Goal: Task Accomplishment & Management: Manage account settings

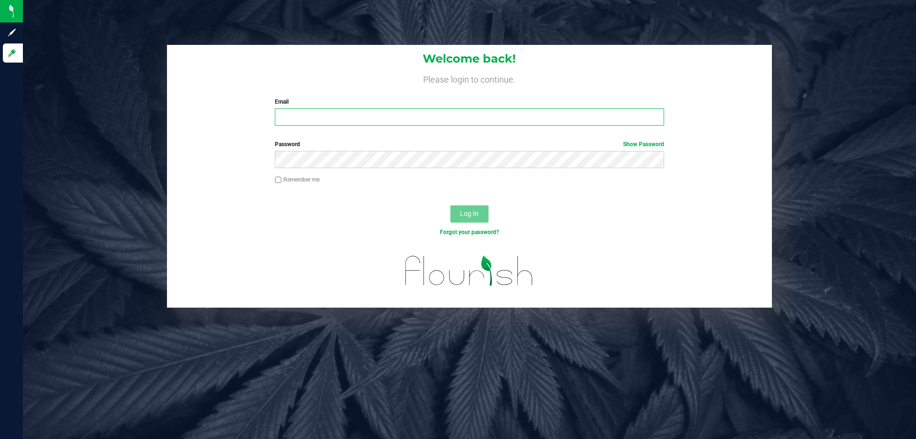
click at [391, 117] on input "Email" at bounding box center [469, 116] width 389 height 17
type input "[EMAIL_ADDRESS][DOMAIN_NAME]"
click at [469, 212] on span "Log In" at bounding box center [469, 214] width 19 height 8
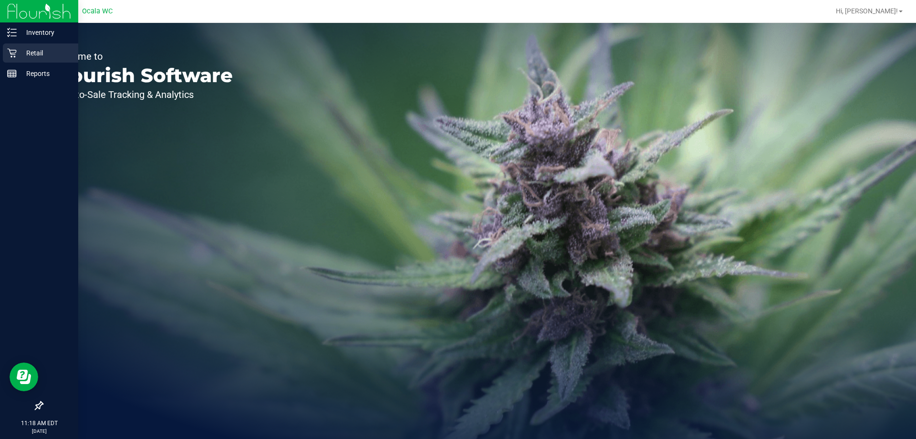
click at [9, 49] on icon at bounding box center [11, 53] width 9 height 9
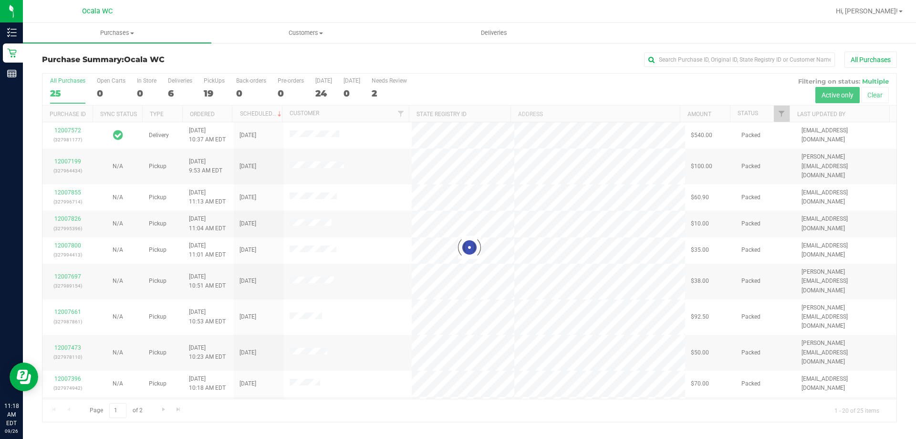
click at [178, 85] on div at bounding box center [469, 247] width 854 height 348
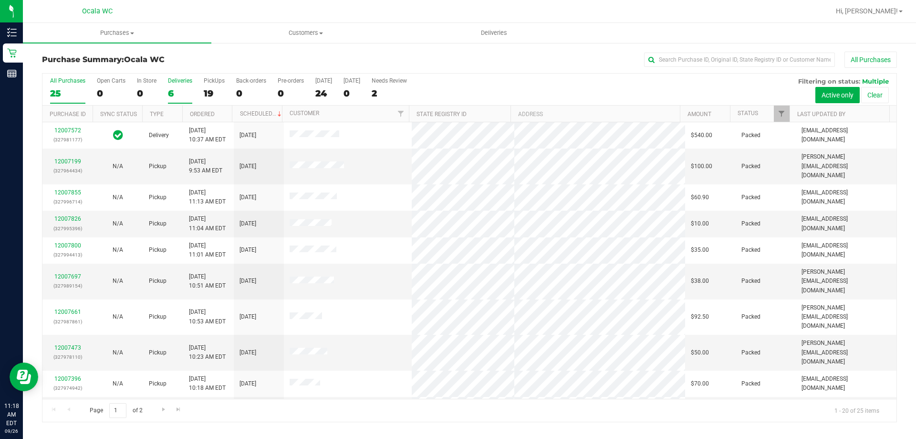
drag, startPoint x: 178, startPoint y: 85, endPoint x: 173, endPoint y: 90, distance: 6.4
click at [173, 90] on label "Deliveries 6" at bounding box center [180, 90] width 24 height 26
click at [0, 0] on input "Deliveries 6" at bounding box center [0, 0] width 0 height 0
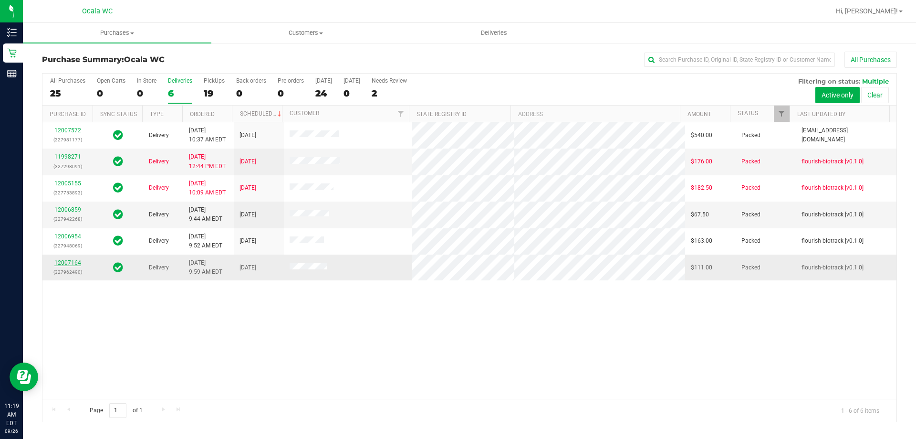
click at [66, 262] on link "12007164" at bounding box center [67, 262] width 27 height 7
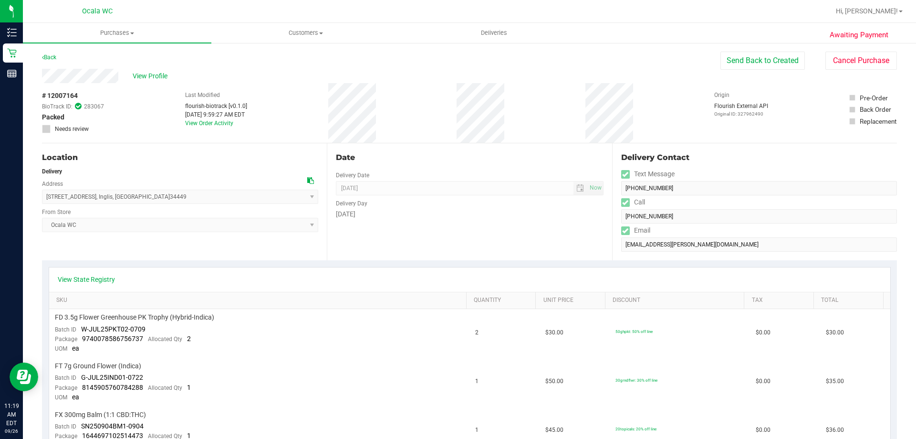
click at [47, 52] on div "Back" at bounding box center [49, 57] width 14 height 11
click at [50, 61] on div "Back" at bounding box center [49, 57] width 14 height 11
click at [48, 60] on link "Back" at bounding box center [49, 57] width 14 height 7
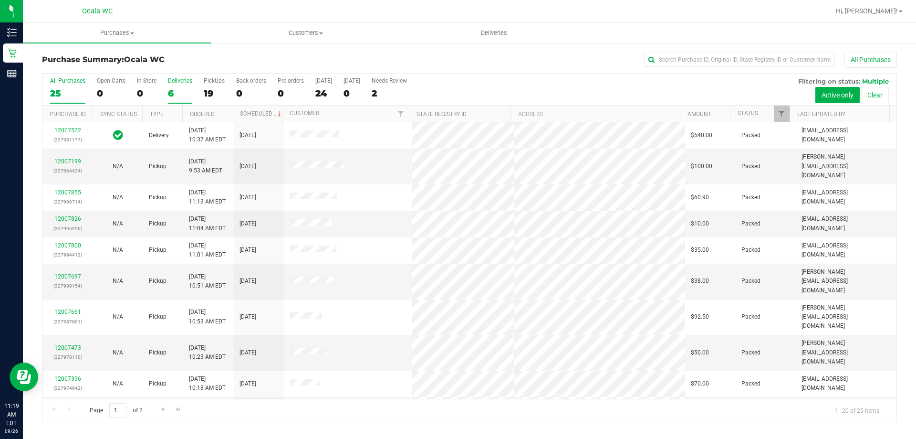
click at [173, 91] on div "6" at bounding box center [180, 93] width 24 height 11
click at [0, 0] on input "Deliveries 6" at bounding box center [0, 0] width 0 height 0
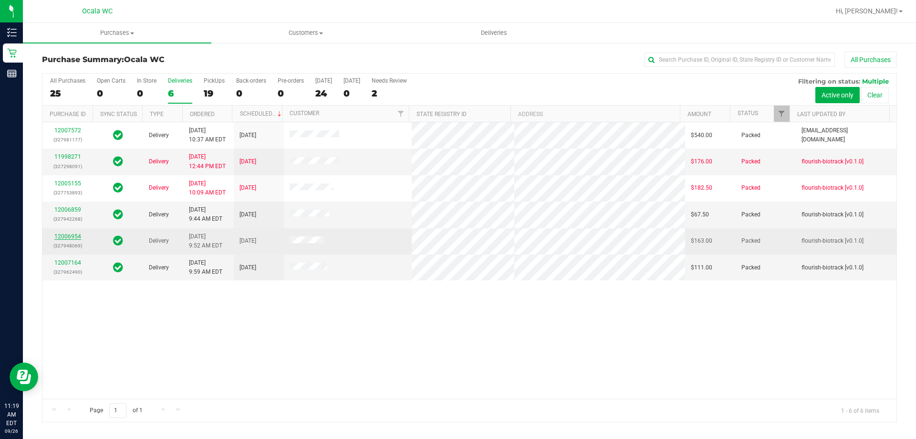
click at [72, 236] on link "12006954" at bounding box center [67, 236] width 27 height 7
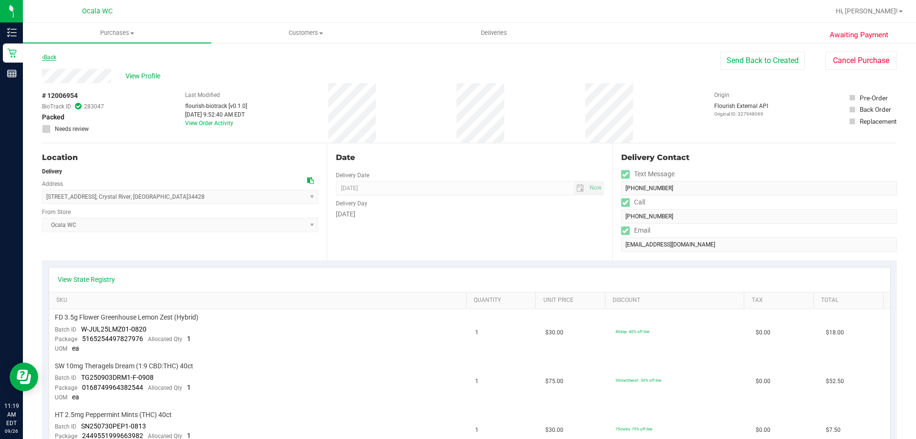
click at [53, 57] on link "Back" at bounding box center [49, 57] width 14 height 7
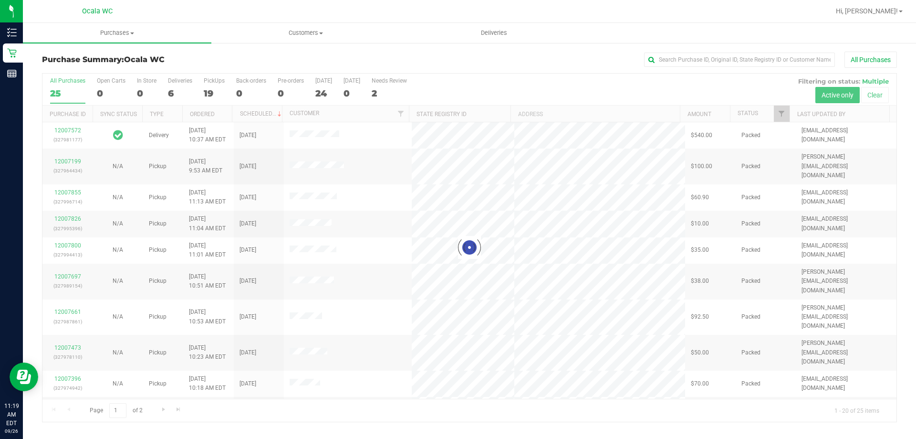
click at [176, 93] on div at bounding box center [469, 247] width 854 height 348
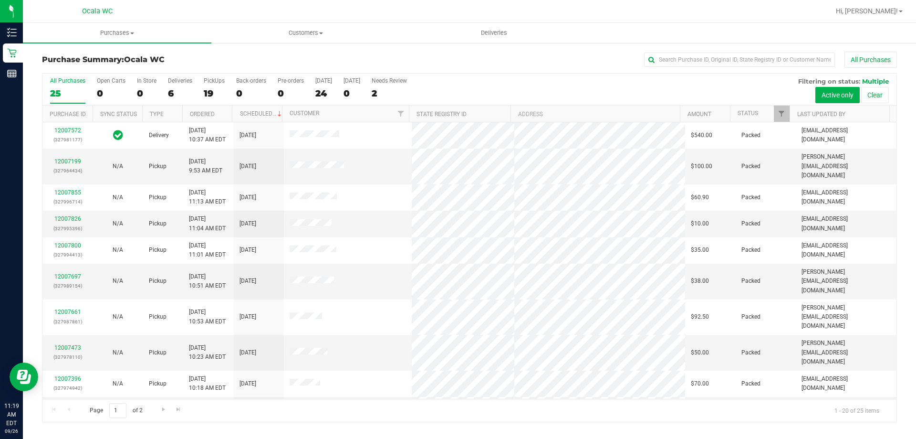
click at [174, 93] on div "6" at bounding box center [180, 93] width 24 height 11
click at [0, 0] on input "Deliveries 6" at bounding box center [0, 0] width 0 height 0
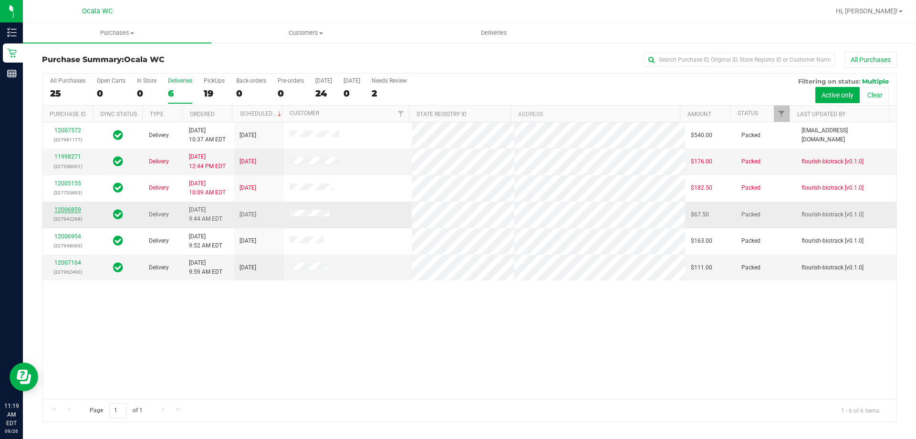
click at [74, 210] on link "12006859" at bounding box center [67, 209] width 27 height 7
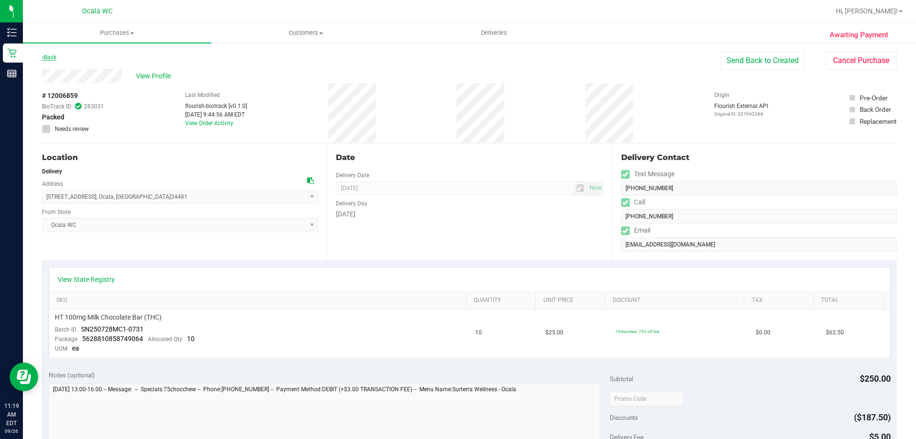
click at [54, 57] on link "Back" at bounding box center [49, 57] width 14 height 7
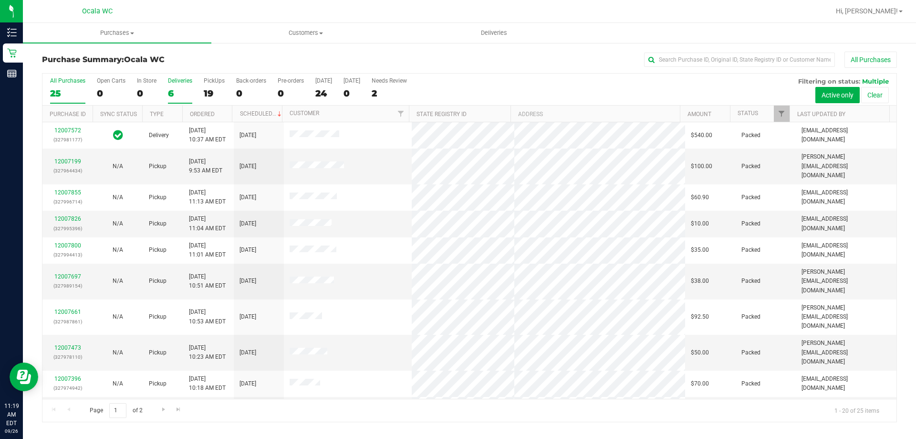
click at [172, 92] on div "6" at bounding box center [180, 93] width 24 height 11
click at [0, 0] on input "Deliveries 6" at bounding box center [0, 0] width 0 height 0
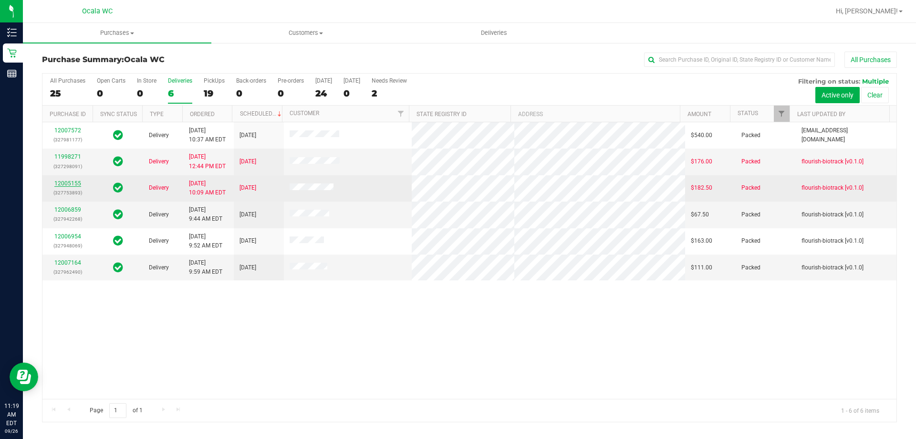
click at [66, 181] on link "12005155" at bounding box center [67, 183] width 27 height 7
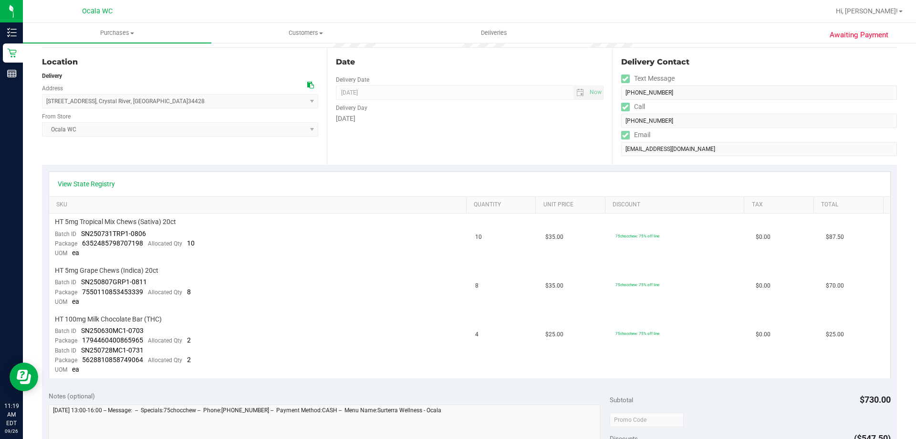
scroll to position [143, 0]
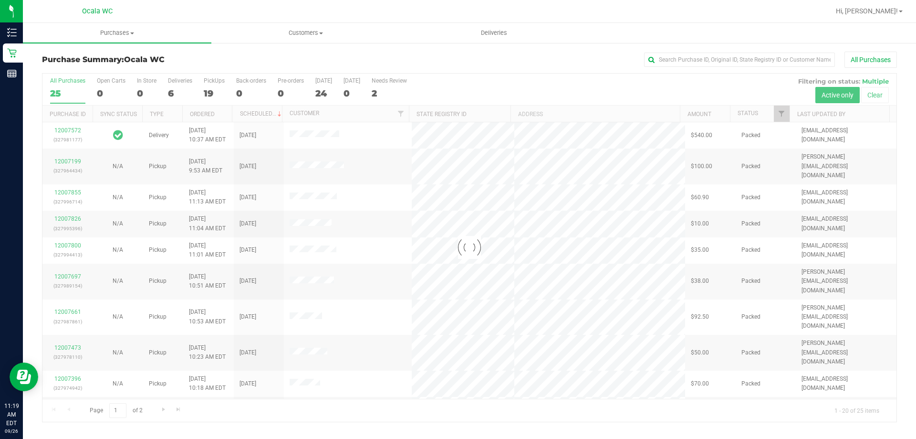
click at [178, 92] on div at bounding box center [469, 247] width 854 height 348
click at [178, 91] on div at bounding box center [469, 247] width 854 height 348
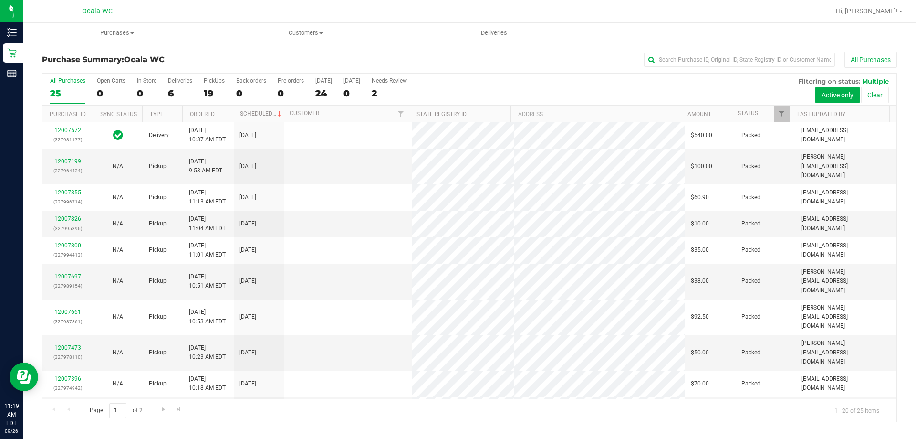
click at [178, 91] on div "6" at bounding box center [180, 93] width 24 height 11
click at [0, 0] on input "Deliveries 6" at bounding box center [0, 0] width 0 height 0
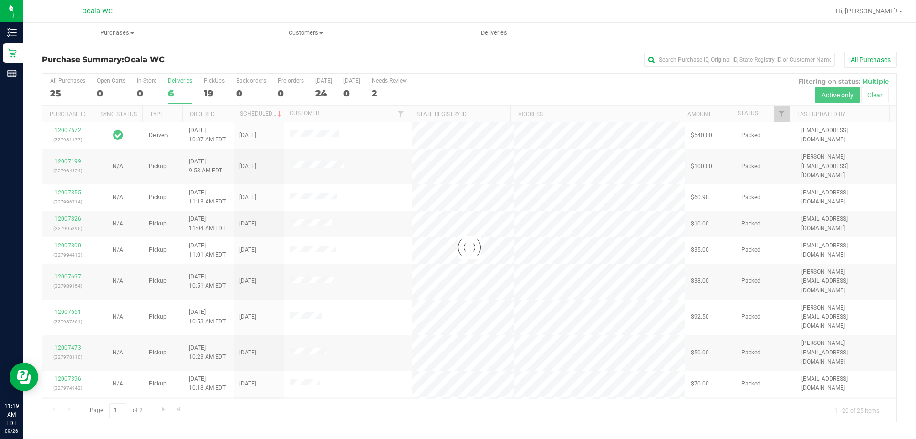
click at [178, 91] on div at bounding box center [469, 247] width 854 height 348
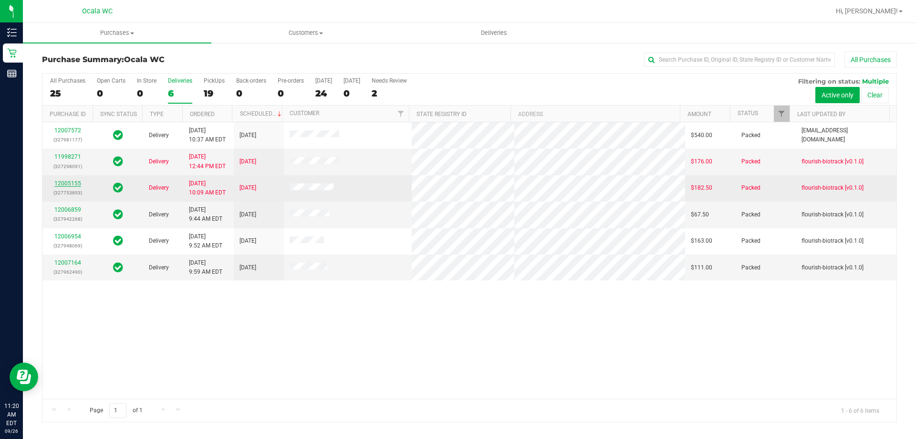
click at [70, 183] on link "12005155" at bounding box center [67, 183] width 27 height 7
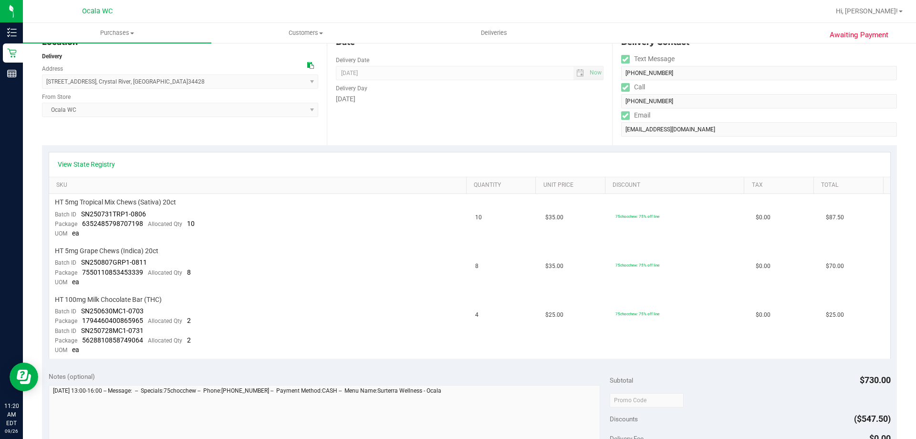
scroll to position [143, 0]
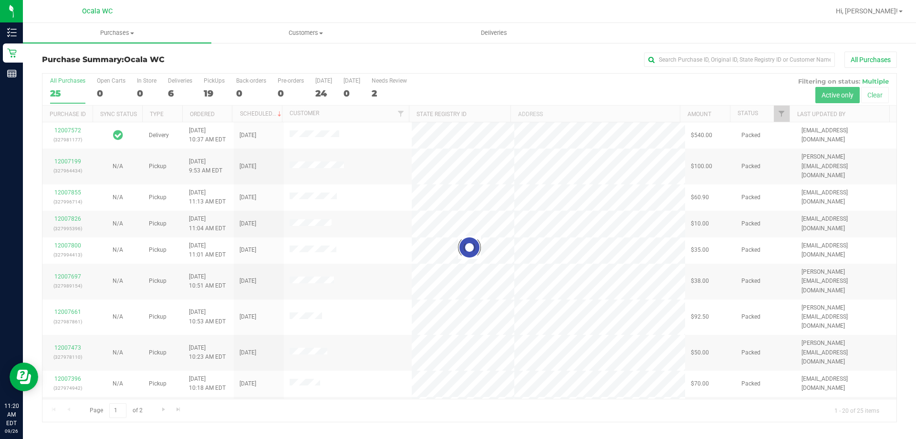
click at [172, 92] on div at bounding box center [469, 247] width 854 height 348
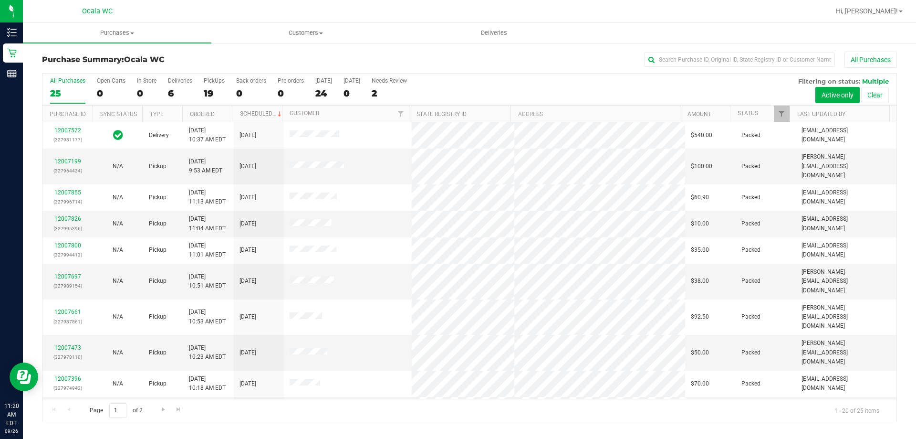
click at [172, 92] on div "6" at bounding box center [180, 93] width 24 height 11
click at [0, 0] on input "Deliveries 6" at bounding box center [0, 0] width 0 height 0
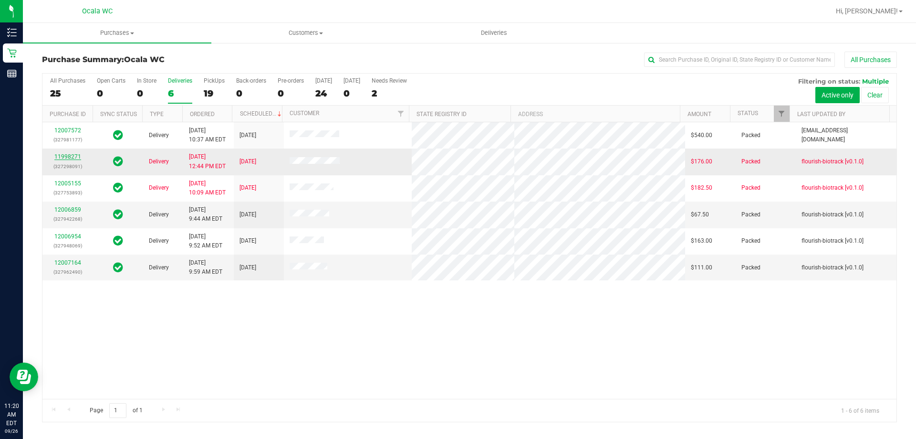
click at [73, 158] on link "11998271" at bounding box center [67, 156] width 27 height 7
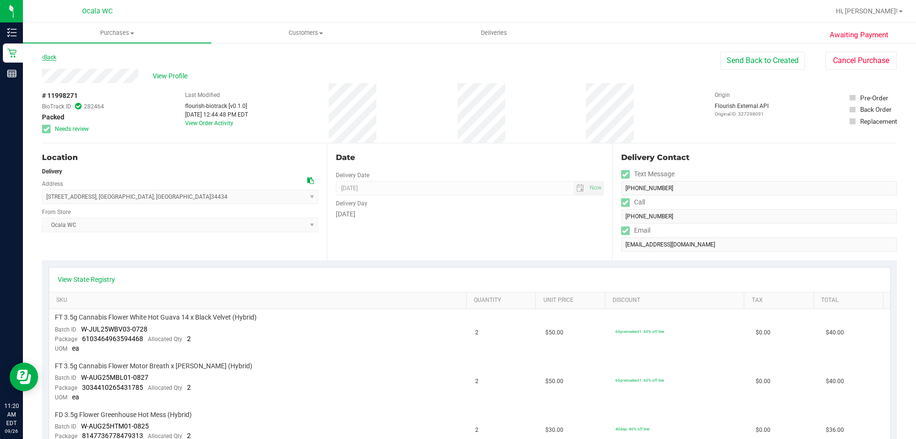
click at [49, 56] on link "Back" at bounding box center [49, 57] width 14 height 7
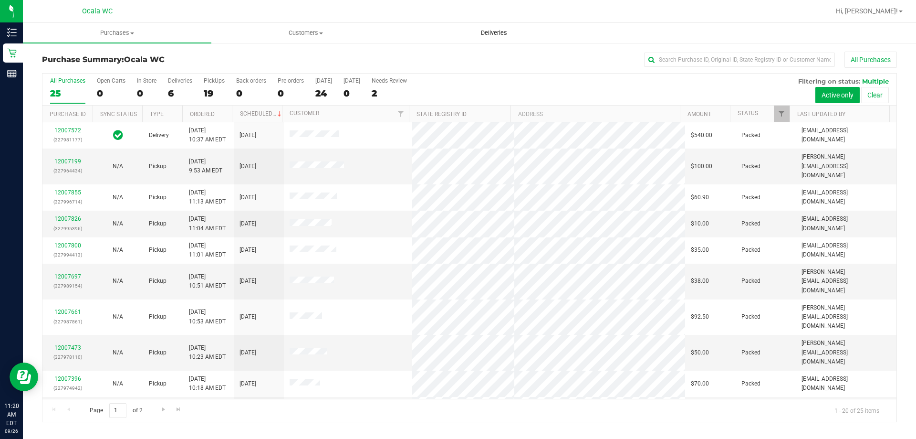
click at [502, 29] on span "Deliveries" at bounding box center [494, 33] width 52 height 9
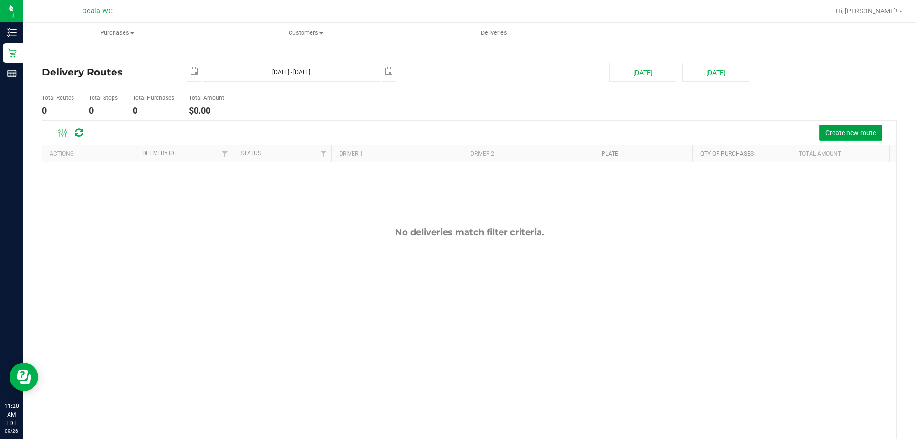
click at [853, 136] on span "Create new route" at bounding box center [851, 133] width 51 height 8
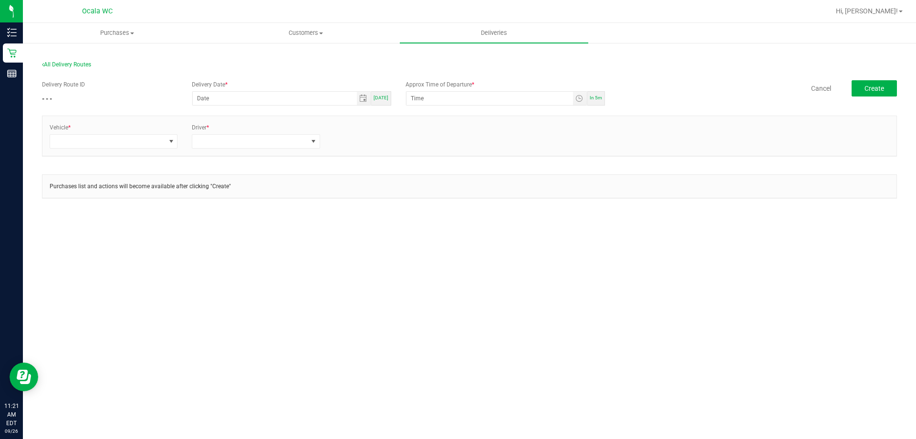
click at [382, 96] on span "[DATE]" at bounding box center [381, 97] width 15 height 5
type input "[DATE]"
click at [582, 98] on span "Toggle time list" at bounding box center [580, 98] width 8 height 8
click at [548, 120] on div "Vehicle * Driver *" at bounding box center [469, 136] width 854 height 40
click at [672, 243] on div "Purchases Summary of purchases Fulfillment All purchases Customers All customer…" at bounding box center [469, 231] width 893 height 416
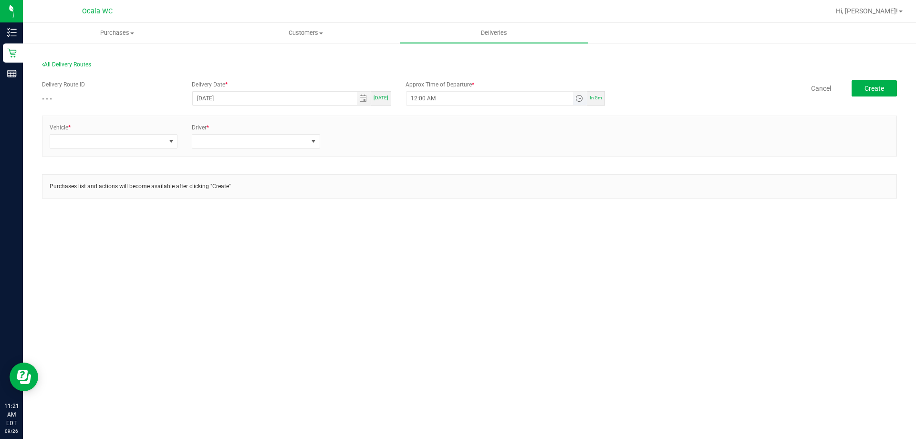
click at [581, 97] on span "Toggle time list" at bounding box center [580, 98] width 8 height 8
click at [482, 221] on li "PM" at bounding box center [485, 218] width 23 height 13
click at [424, 214] on span "1" at bounding box center [425, 217] width 3 height 7
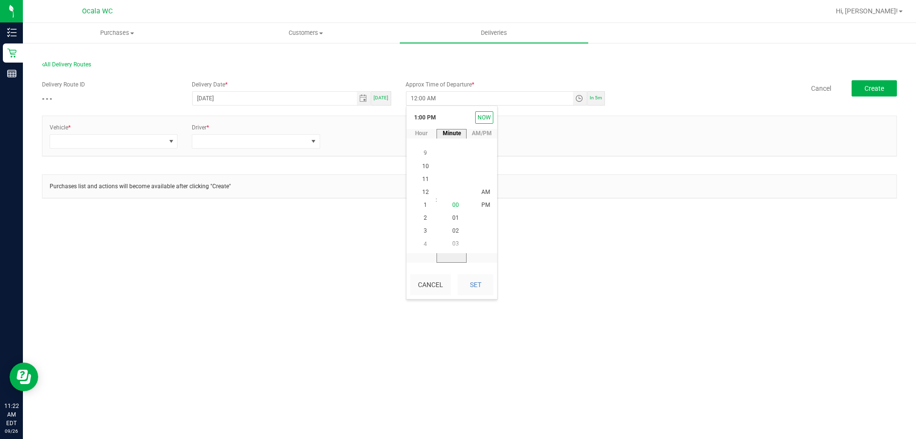
click at [447, 207] on li "00" at bounding box center [455, 205] width 23 height 13
click at [490, 280] on button "Set" at bounding box center [476, 284] width 36 height 21
type input "1:00 PM"
click at [493, 205] on div "Purchases list and actions will become available after clicking "Create"" at bounding box center [469, 190] width 855 height 33
click at [169, 141] on span at bounding box center [172, 141] width 8 height 8
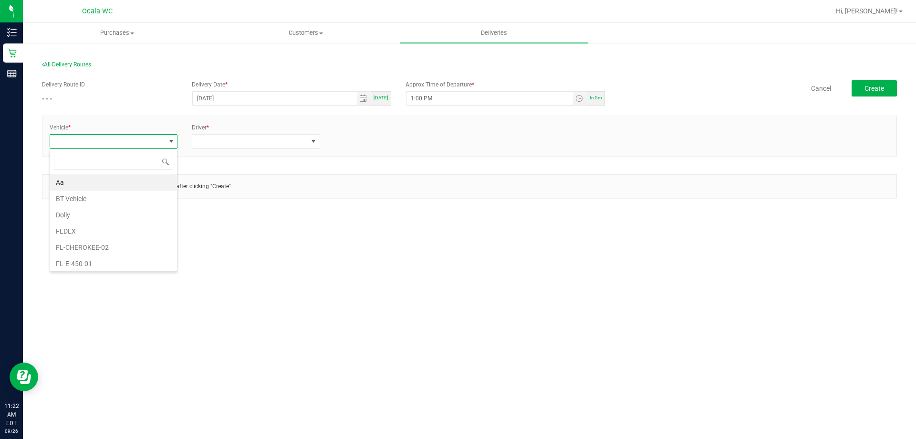
scroll to position [14, 128]
type input "ROG"
click at [112, 185] on li "FL-ROGUE-01" at bounding box center [113, 182] width 127 height 16
click at [261, 140] on span at bounding box center [249, 141] width 115 height 13
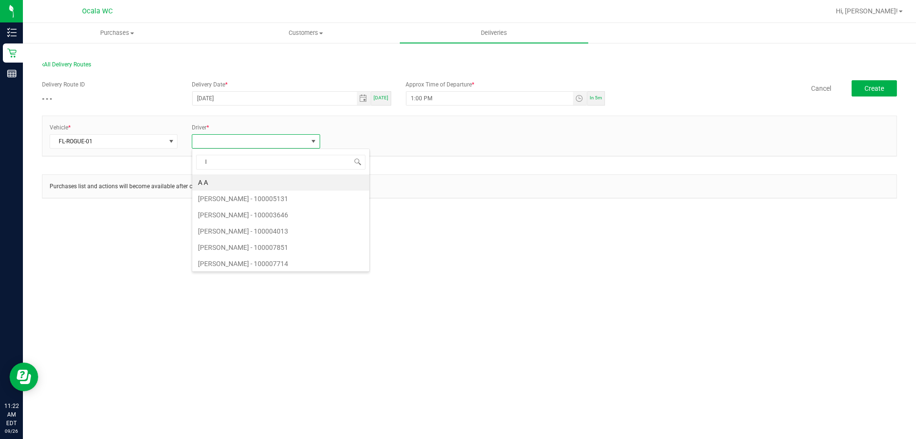
type input "IB"
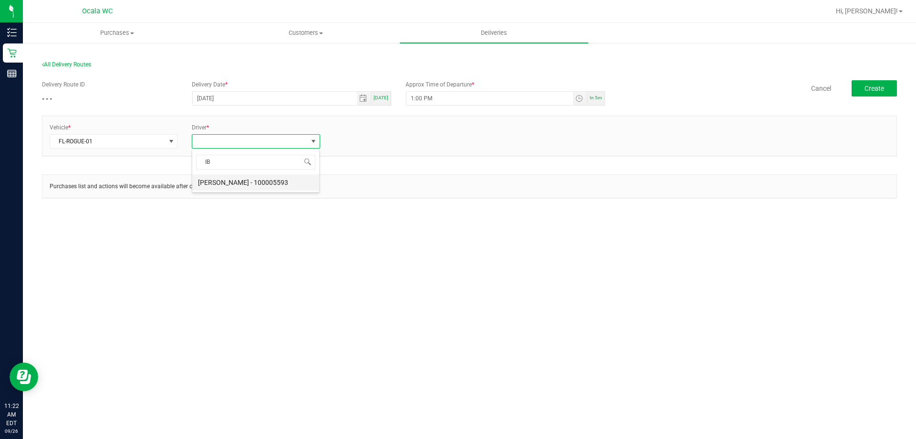
click at [259, 185] on li "[PERSON_NAME] - 100005593" at bounding box center [255, 182] width 127 height 16
drag, startPoint x: 359, startPoint y: 133, endPoint x: 360, endPoint y: 142, distance: 9.1
click at [359, 134] on div "+ Add Driver" at bounding box center [398, 133] width 142 height 20
click at [360, 143] on div "+ Add Driver" at bounding box center [399, 138] width 128 height 9
click at [354, 140] on link "+ Add Driver" at bounding box center [350, 138] width 31 height 7
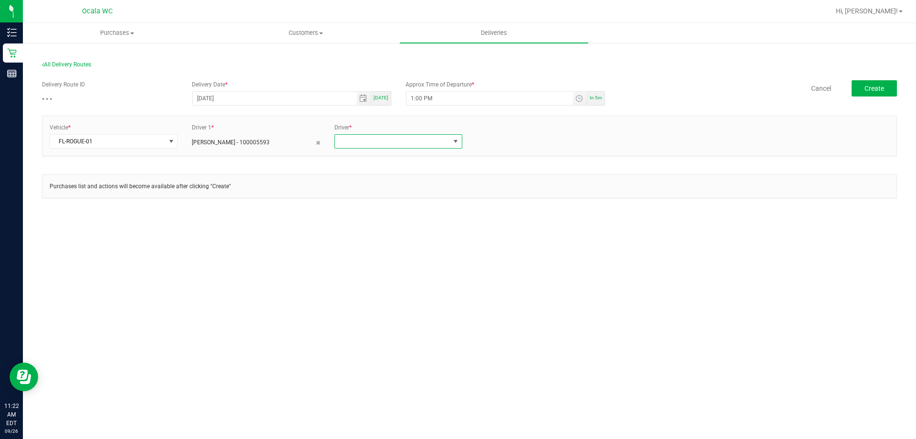
click at [367, 147] on span at bounding box center [392, 141] width 115 height 13
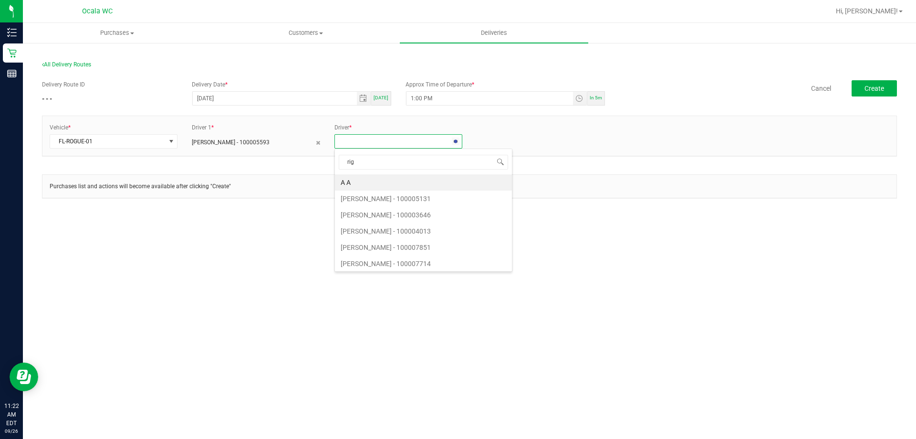
type input "rigs"
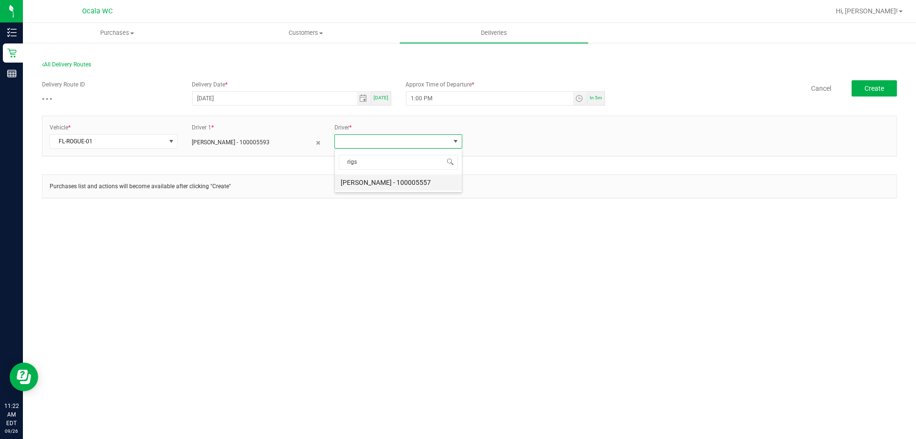
click at [378, 184] on li "[PERSON_NAME] - 100005557" at bounding box center [398, 182] width 127 height 16
click at [886, 82] on button "Create" at bounding box center [874, 88] width 45 height 16
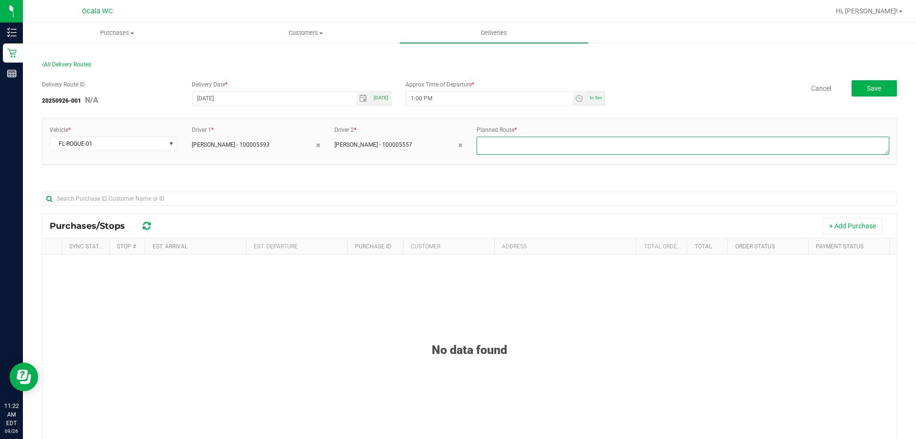
click at [678, 153] on textarea at bounding box center [683, 145] width 413 height 18
type textarea "home delivery"
click at [366, 189] on div at bounding box center [469, 198] width 855 height 31
click at [843, 230] on button "+ Add Purchase" at bounding box center [852, 226] width 59 height 16
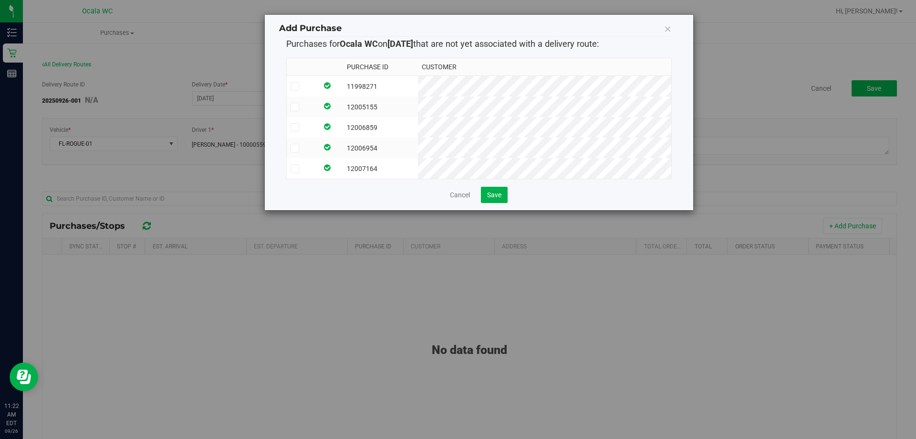
click at [300, 89] on label at bounding box center [302, 86] width 23 height 9
click at [0, 0] on input "checkbox" at bounding box center [0, 0] width 0 height 0
click at [300, 109] on label at bounding box center [302, 107] width 23 height 9
click at [0, 0] on input "checkbox" at bounding box center [0, 0] width 0 height 0
click at [305, 135] on td at bounding box center [302, 127] width 31 height 21
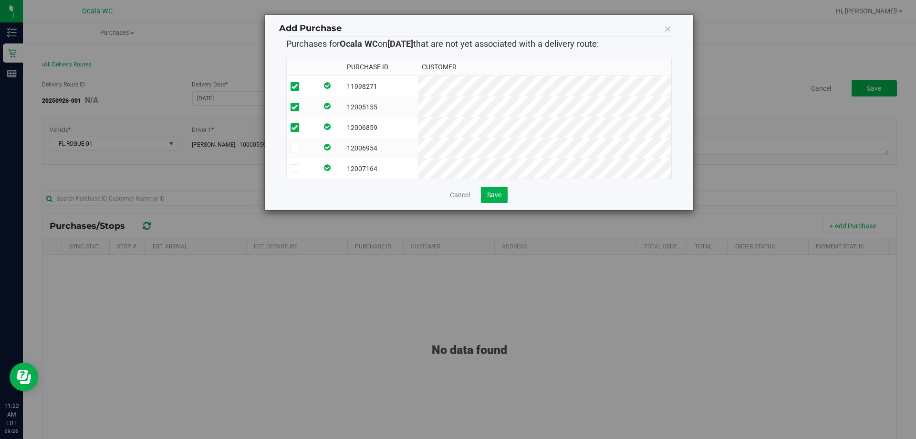
click at [305, 152] on td at bounding box center [302, 147] width 31 height 21
click at [304, 167] on label at bounding box center [302, 168] width 23 height 9
click at [0, 0] on input "checkbox" at bounding box center [0, 0] width 0 height 0
click at [502, 199] on span "Save" at bounding box center [494, 195] width 14 height 8
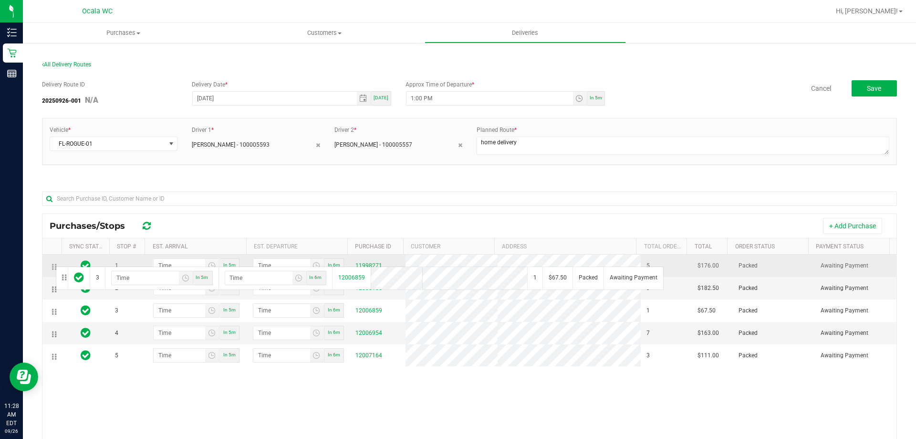
drag, startPoint x: 53, startPoint y: 314, endPoint x: 53, endPoint y: 263, distance: 50.6
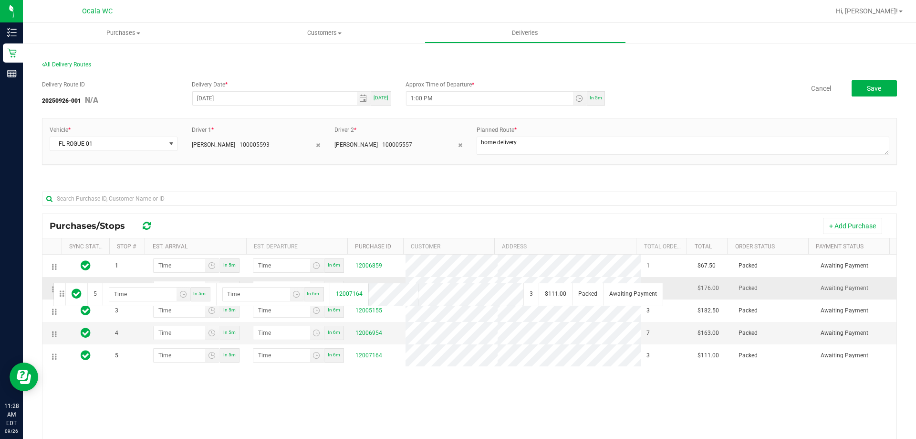
drag, startPoint x: 53, startPoint y: 358, endPoint x: 52, endPoint y: 282, distance: 76.4
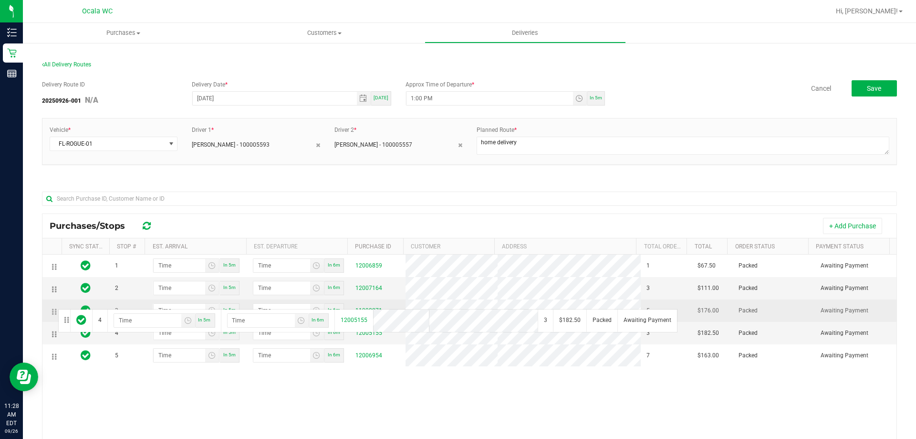
drag, startPoint x: 52, startPoint y: 334, endPoint x: 57, endPoint y: 307, distance: 27.1
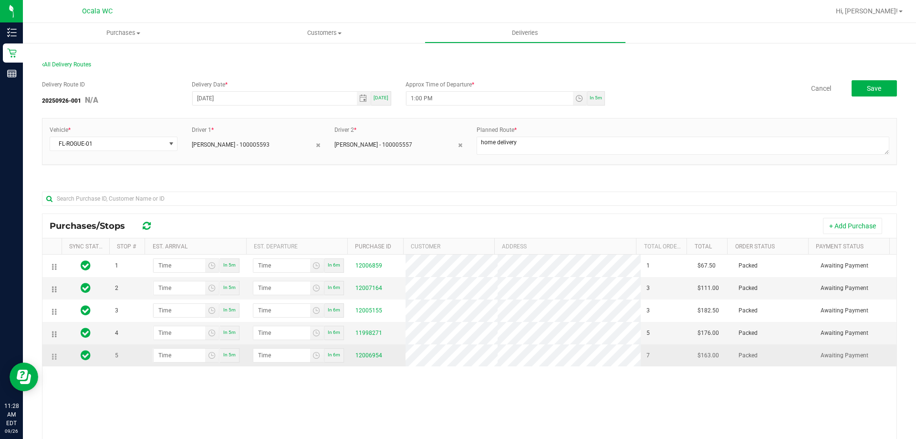
click at [57, 354] on td at bounding box center [51, 355] width 19 height 22
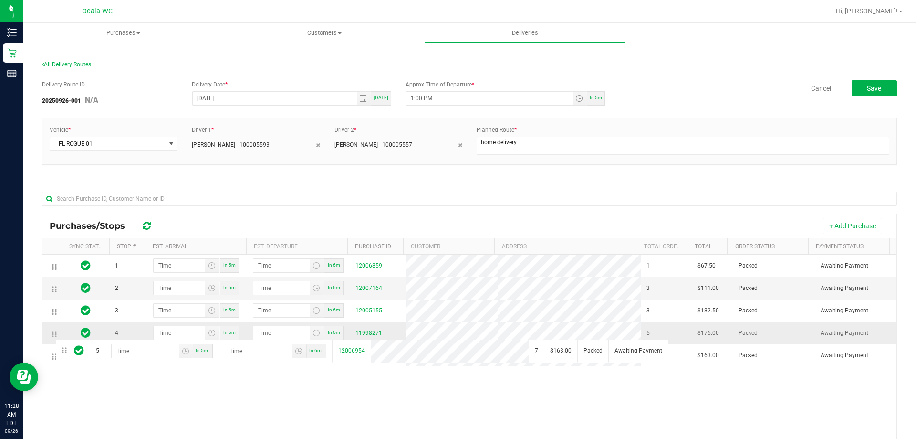
drag, startPoint x: 56, startPoint y: 355, endPoint x: 55, endPoint y: 334, distance: 20.5
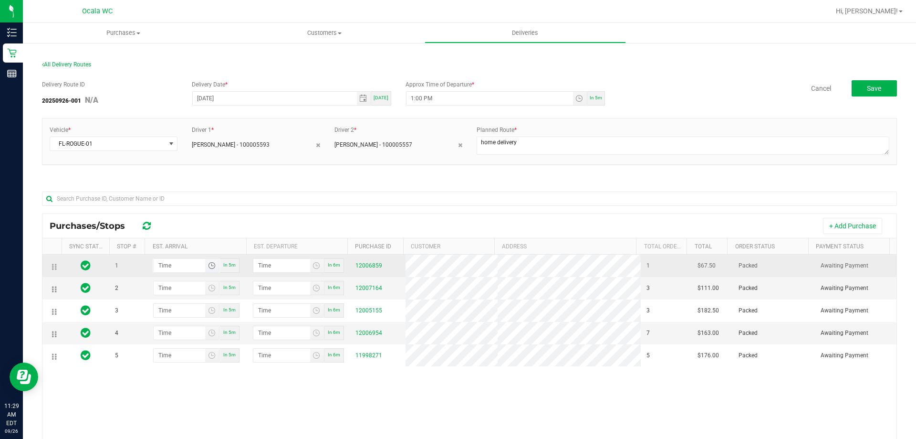
click at [211, 263] on span "Toggle time list" at bounding box center [212, 266] width 8 height 8
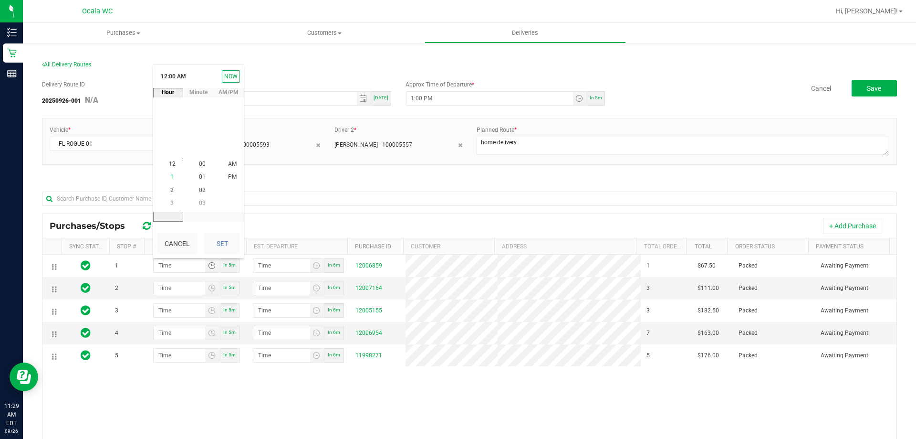
click at [170, 177] on span "1" at bounding box center [171, 177] width 3 height 7
click at [201, 200] on span "15" at bounding box center [202, 202] width 7 height 7
click at [229, 177] on span "PM" at bounding box center [232, 177] width 9 height 7
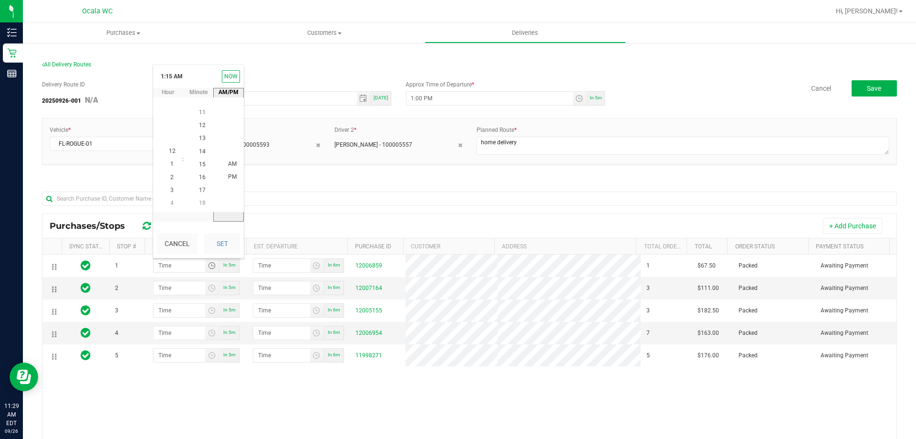
scroll to position [13, 0]
click at [231, 238] on button "Set" at bounding box center [222, 243] width 36 height 21
type input "1:15 PM"
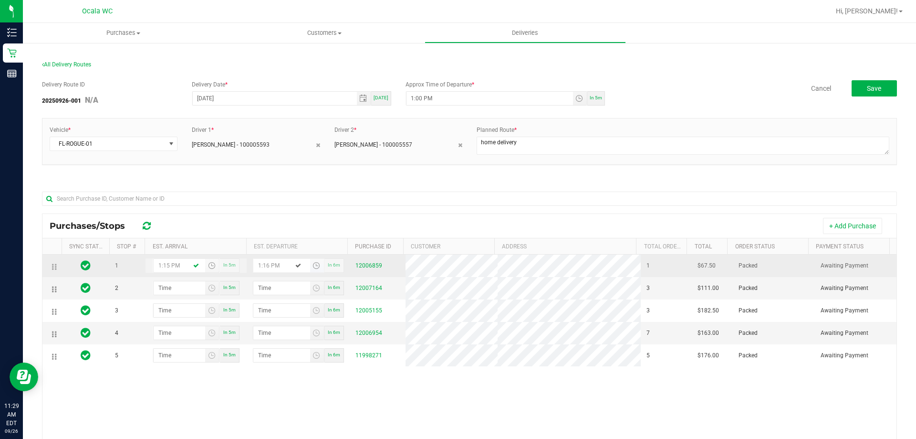
click at [313, 266] on span "Toggle time list" at bounding box center [317, 266] width 8 height 8
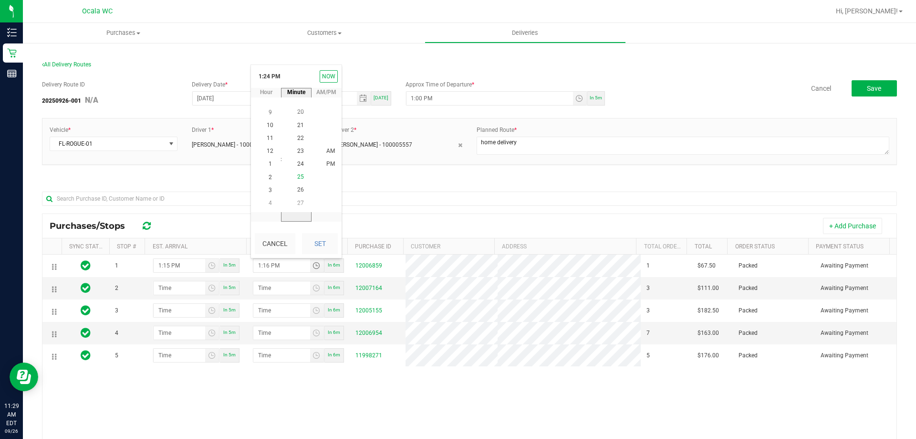
click at [298, 174] on span "25" at bounding box center [300, 177] width 7 height 7
click at [326, 164] on span "PM" at bounding box center [330, 164] width 9 height 7
click at [326, 242] on button "Set" at bounding box center [320, 243] width 36 height 21
type input "1:25 PM"
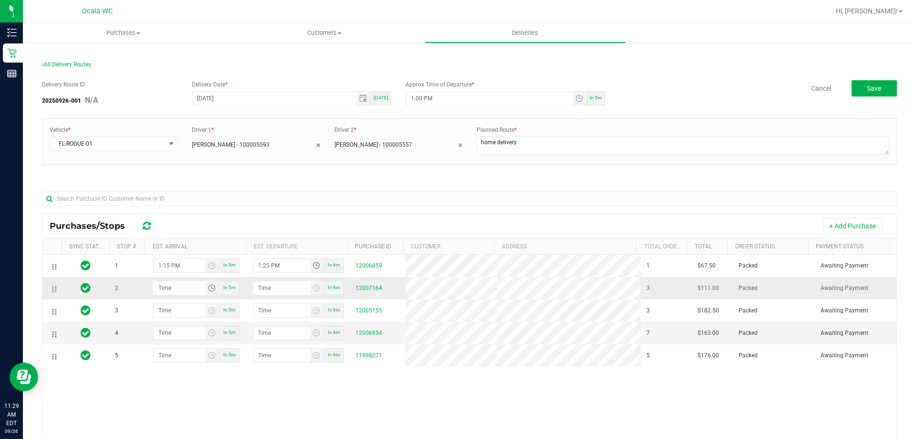
click at [209, 285] on span "Toggle time list" at bounding box center [212, 288] width 8 height 8
click at [168, 208] on li "2" at bounding box center [172, 212] width 23 height 13
click at [199, 184] on span "00" at bounding box center [202, 186] width 7 height 7
click at [233, 196] on span "PM" at bounding box center [232, 199] width 9 height 7
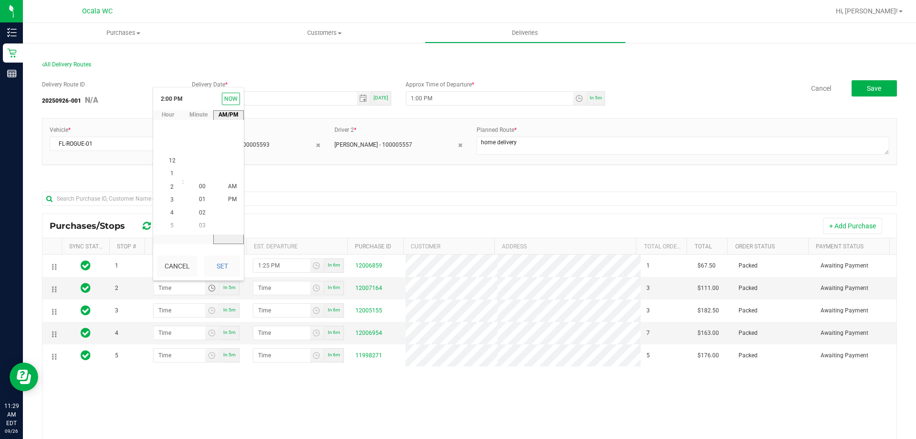
scroll to position [13, 0]
click at [226, 262] on button "Set" at bounding box center [222, 265] width 36 height 21
type input "2:00 PM"
click at [313, 289] on span "Toggle time list" at bounding box center [317, 288] width 8 height 8
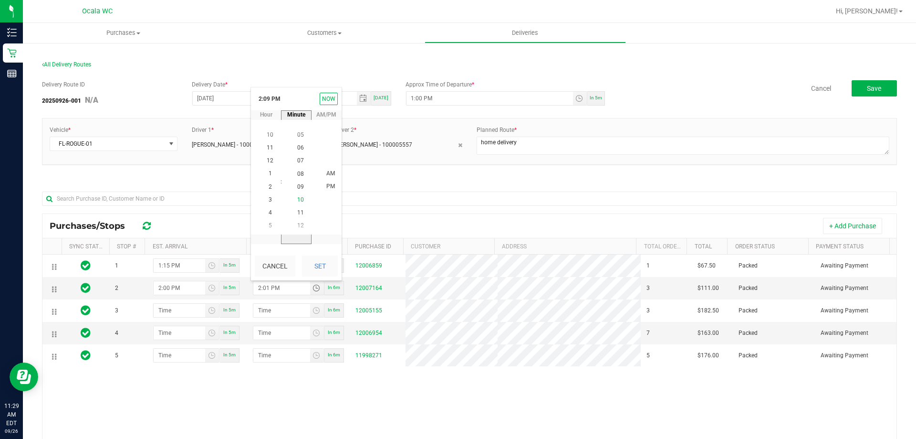
click at [297, 201] on span "10" at bounding box center [300, 199] width 7 height 7
click at [329, 186] on span "PM" at bounding box center [330, 186] width 9 height 7
click at [329, 252] on div "Cancel Set" at bounding box center [296, 266] width 91 height 29
click at [327, 265] on button "Set" at bounding box center [320, 265] width 36 height 21
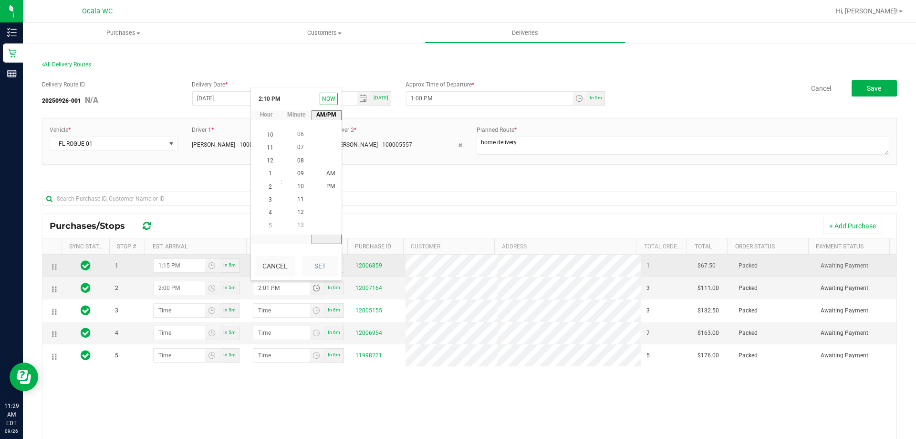
type input "2:10 PM"
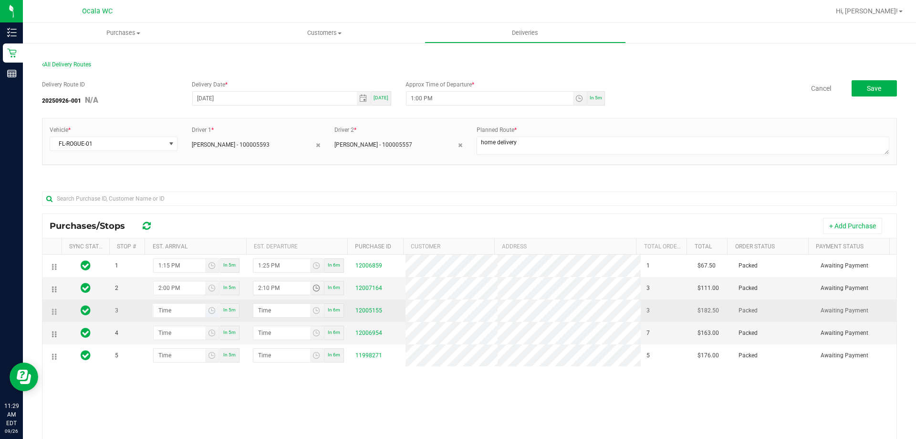
click at [210, 305] on span "Toggle time list" at bounding box center [212, 310] width 14 height 13
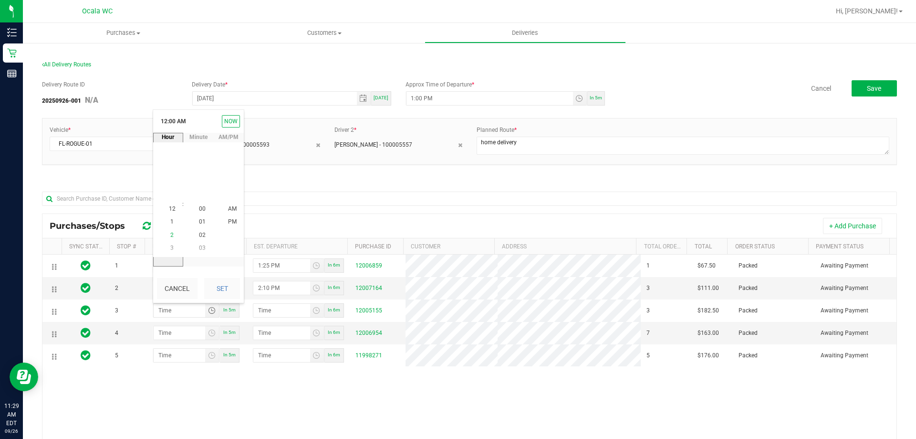
click at [169, 231] on li "2" at bounding box center [172, 235] width 23 height 13
click at [201, 236] on span "30" at bounding box center [202, 234] width 7 height 7
click at [222, 219] on li "PM" at bounding box center [232, 222] width 23 height 13
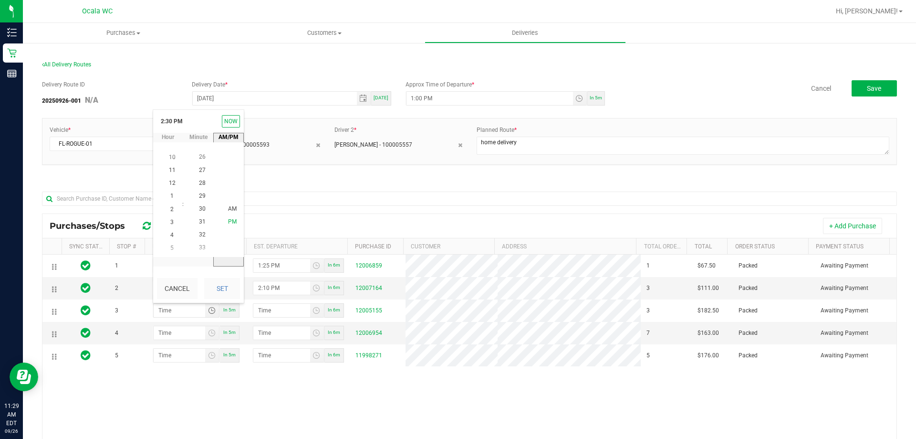
scroll to position [13, 0]
click at [225, 282] on button "Set" at bounding box center [222, 288] width 36 height 21
type input "2:30 PM"
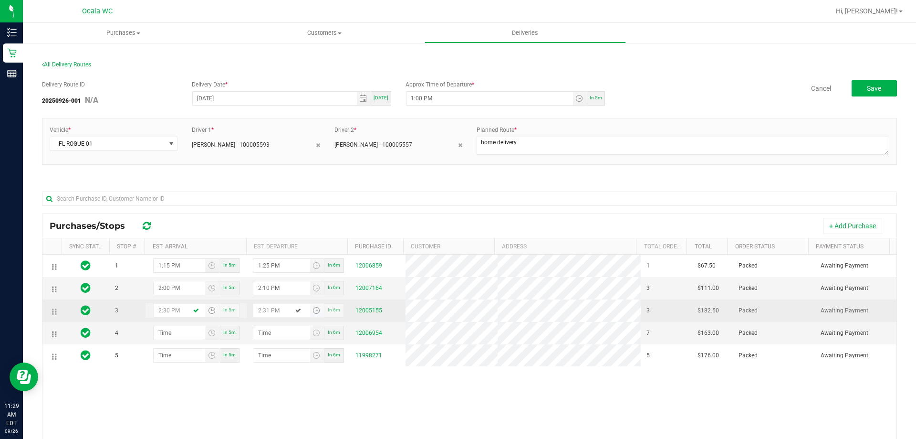
click at [313, 309] on span "Toggle time list" at bounding box center [317, 310] width 8 height 8
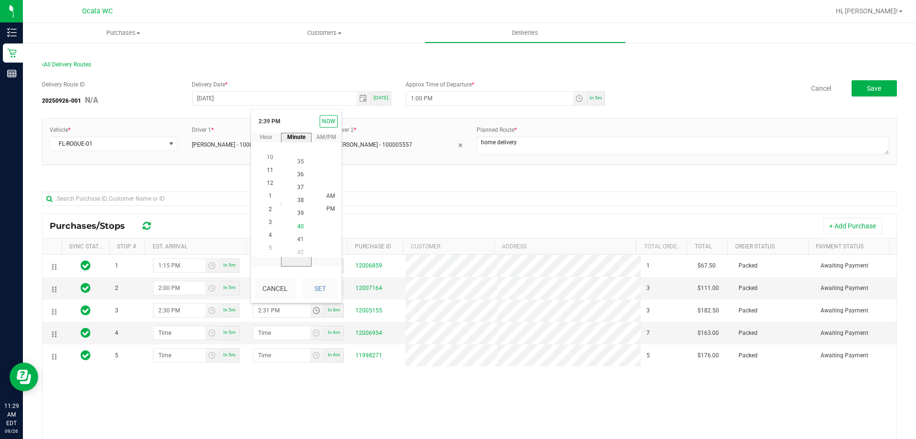
scroll to position [505, 0]
click at [299, 197] on span "38" at bounding box center [300, 196] width 7 height 7
drag, startPoint x: 328, startPoint y: 208, endPoint x: 322, endPoint y: 219, distance: 13.3
click at [328, 208] on span "PM" at bounding box center [330, 209] width 9 height 7
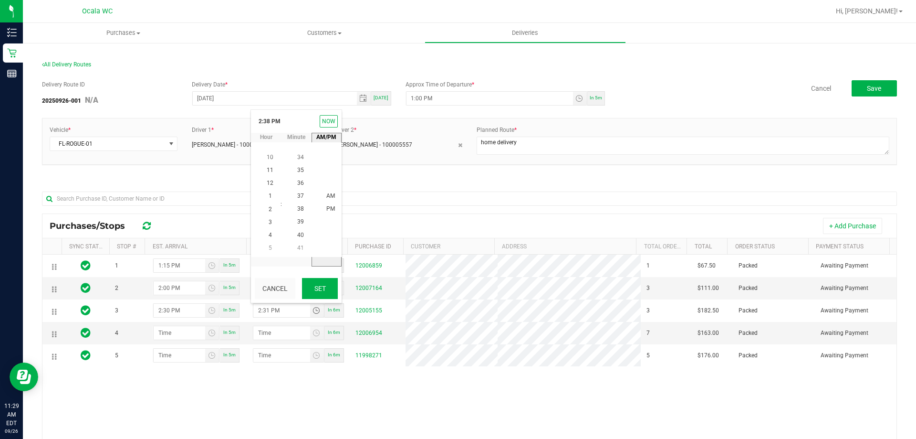
click at [322, 285] on button "Set" at bounding box center [320, 288] width 36 height 21
type input "2:38 PM"
click at [209, 331] on span "Toggle time list" at bounding box center [212, 333] width 8 height 8
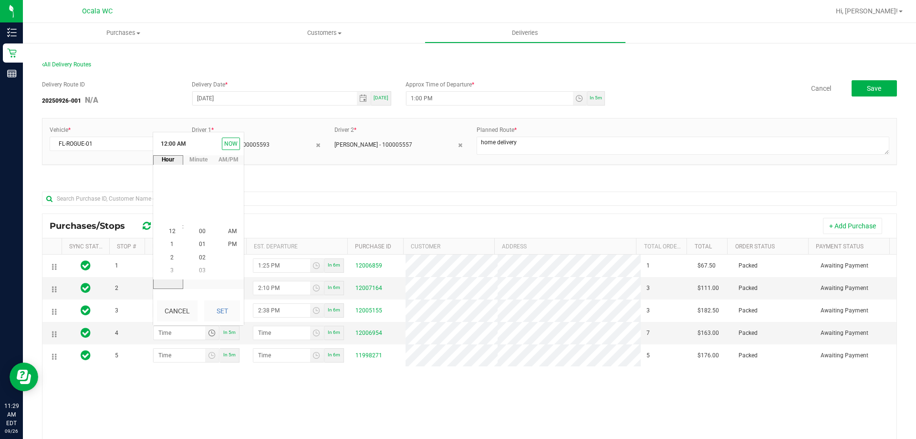
scroll to position [0, 0]
click at [173, 253] on li "2" at bounding box center [172, 257] width 23 height 13
click at [199, 220] on span "50" at bounding box center [202, 218] width 7 height 7
click at [228, 243] on span "PM" at bounding box center [232, 244] width 9 height 7
click at [220, 313] on button "Set" at bounding box center [222, 310] width 36 height 21
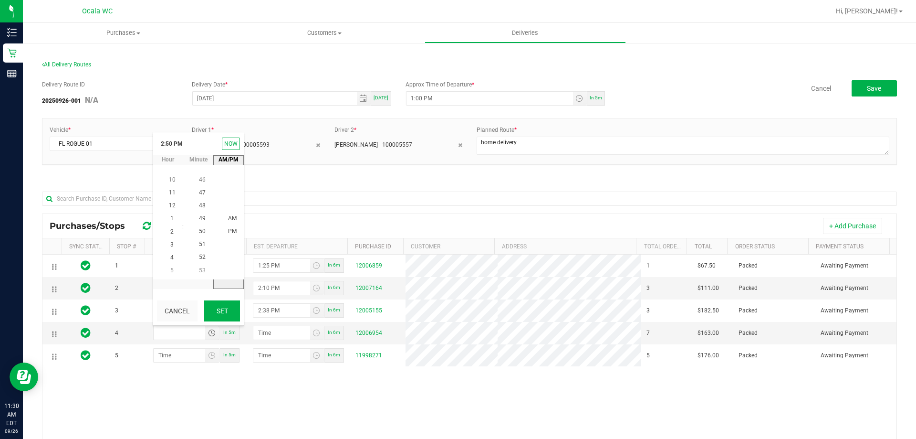
type input "2:50 PM"
click at [314, 329] on span "Toggle time list" at bounding box center [317, 333] width 8 height 8
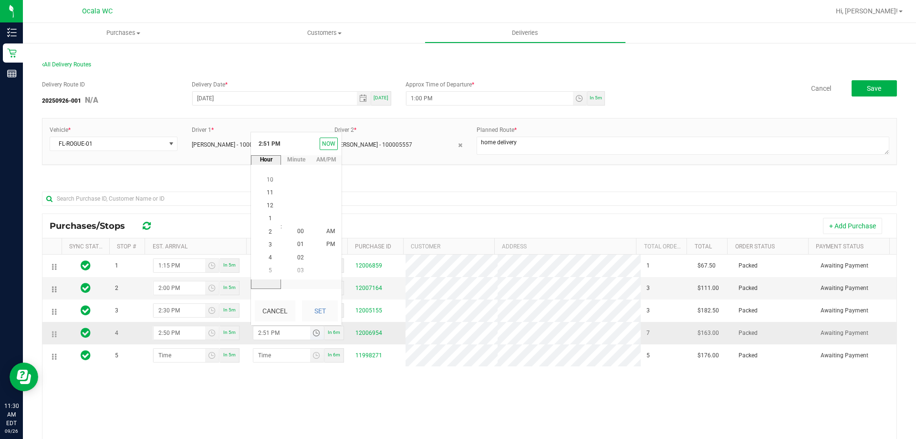
scroll to position [13, 0]
click at [297, 270] on span "58" at bounding box center [300, 270] width 7 height 7
click at [325, 312] on button "Set" at bounding box center [320, 310] width 36 height 21
type input "2:58 PM"
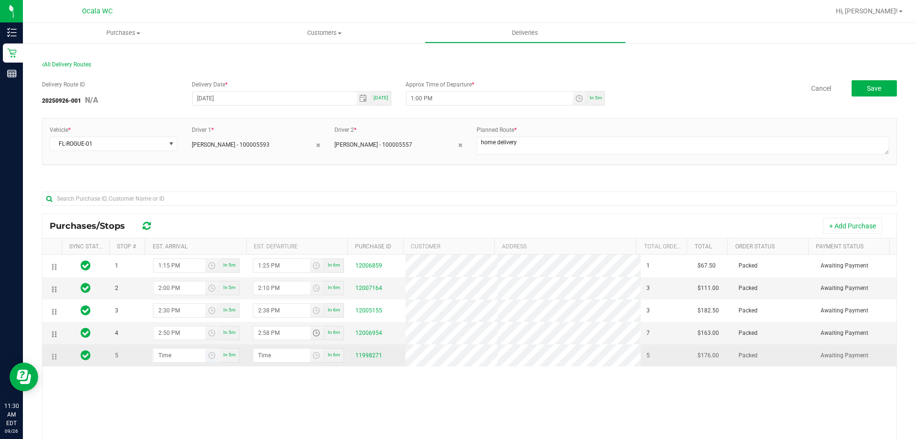
click at [214, 355] on span "Toggle time list" at bounding box center [212, 354] width 14 height 13
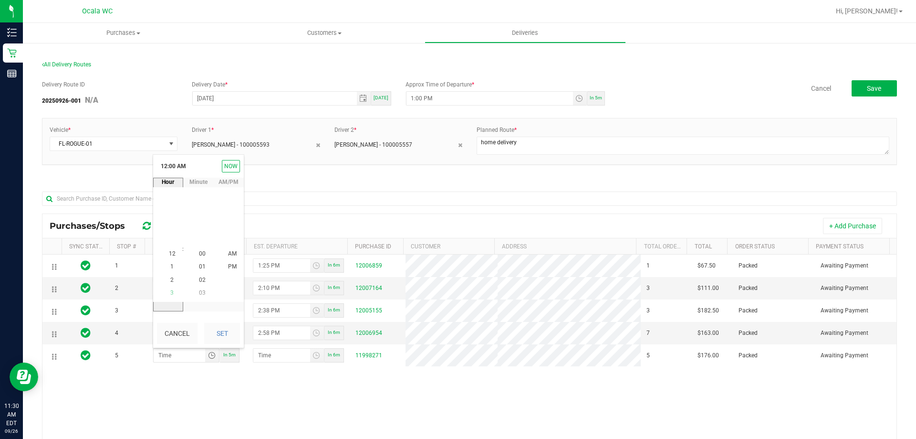
click at [172, 288] on li "3" at bounding box center [172, 292] width 23 height 13
type input "hour:minute AM"
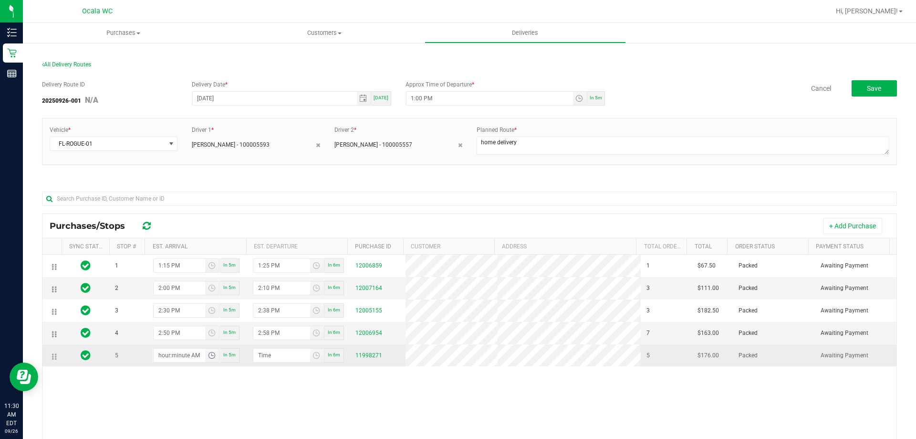
click at [208, 355] on span "Toggle time list" at bounding box center [212, 355] width 8 height 8
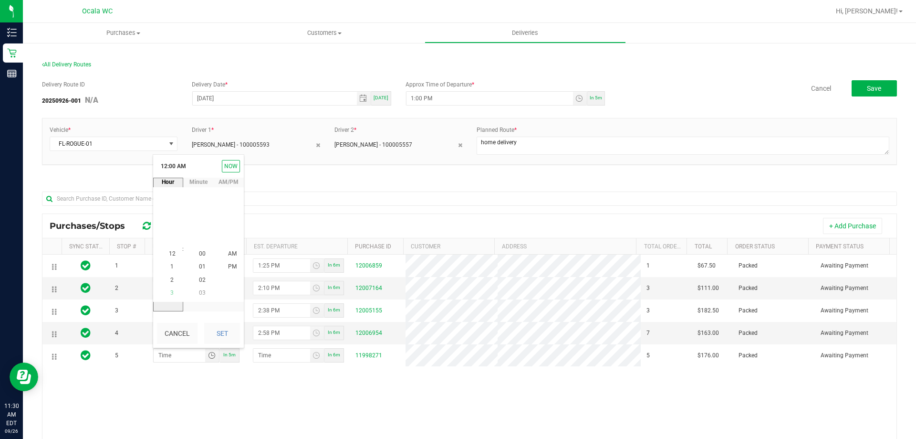
click at [172, 290] on li "3" at bounding box center [172, 292] width 23 height 13
click at [202, 264] on span "20" at bounding box center [202, 266] width 7 height 7
click at [224, 266] on li "PM" at bounding box center [232, 267] width 23 height 13
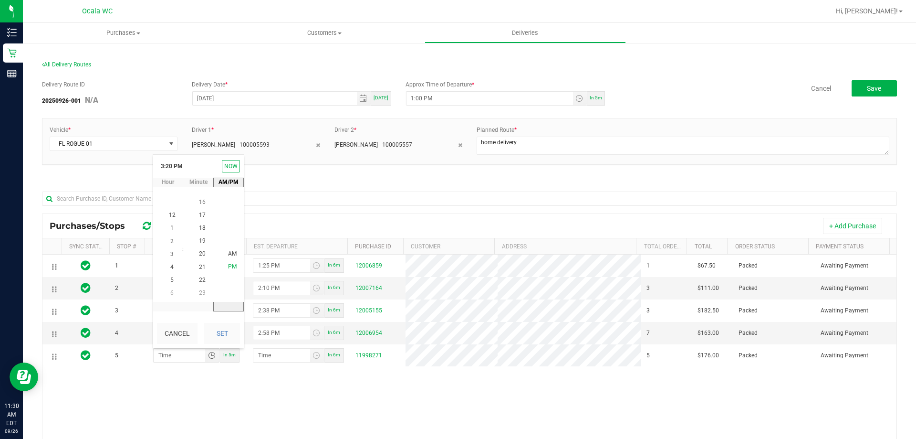
scroll to position [13, 0]
click at [227, 325] on button "Set" at bounding box center [222, 333] width 36 height 21
type input "3:20 PM"
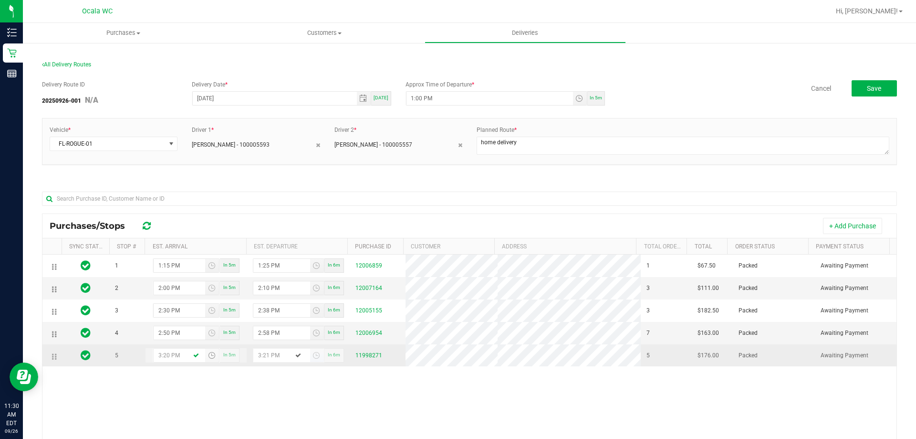
click at [316, 356] on span "Toggle time list" at bounding box center [317, 354] width 14 height 13
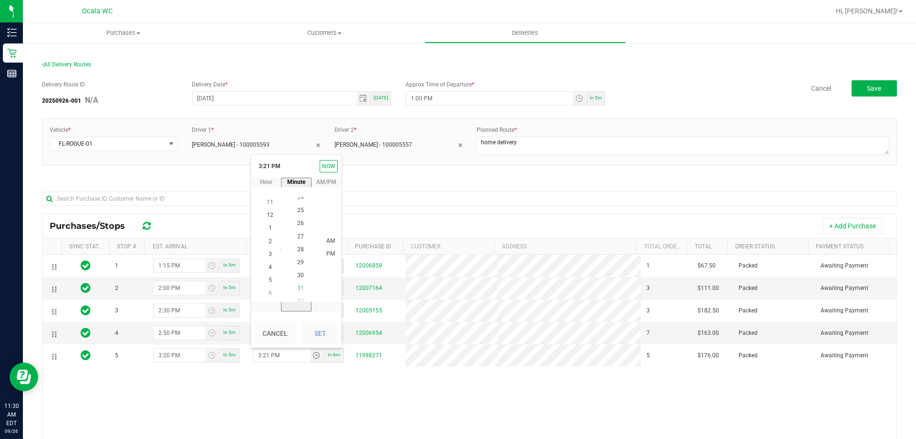
scroll to position [376, 0]
click at [297, 241] on span "28" at bounding box center [300, 240] width 7 height 7
click at [337, 259] on li "PM" at bounding box center [330, 254] width 23 height 13
click at [328, 256] on span "PM" at bounding box center [330, 254] width 9 height 7
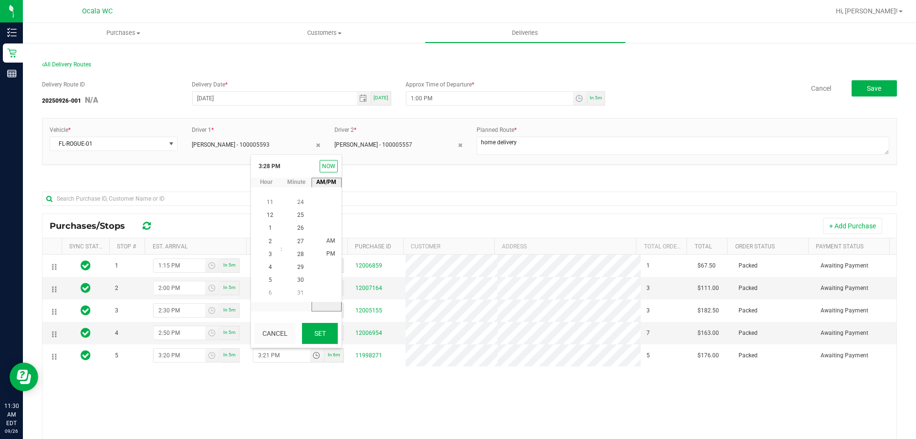
click at [319, 325] on button "Set" at bounding box center [320, 333] width 36 height 21
type input "3:28 PM"
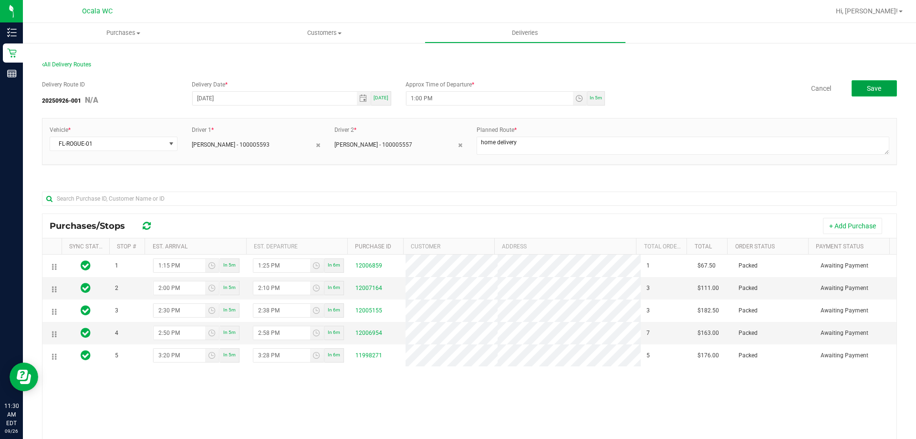
click at [853, 87] on button "Save" at bounding box center [874, 88] width 45 height 16
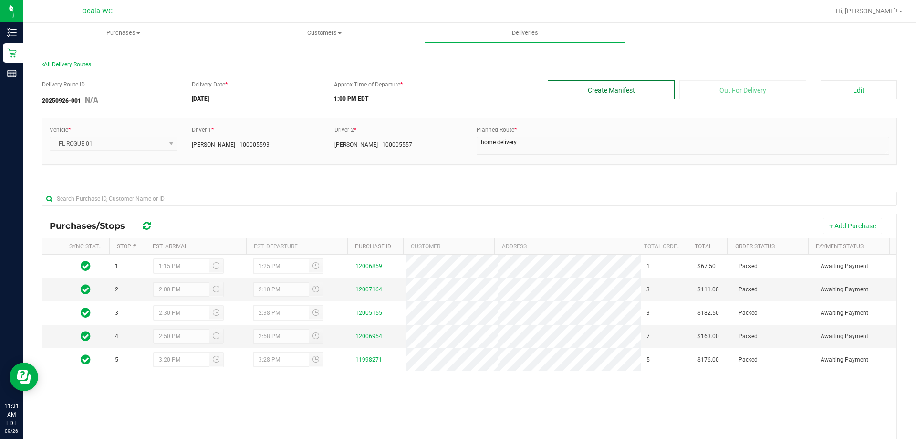
click at [636, 93] on button "Create Manifest" at bounding box center [611, 89] width 127 height 19
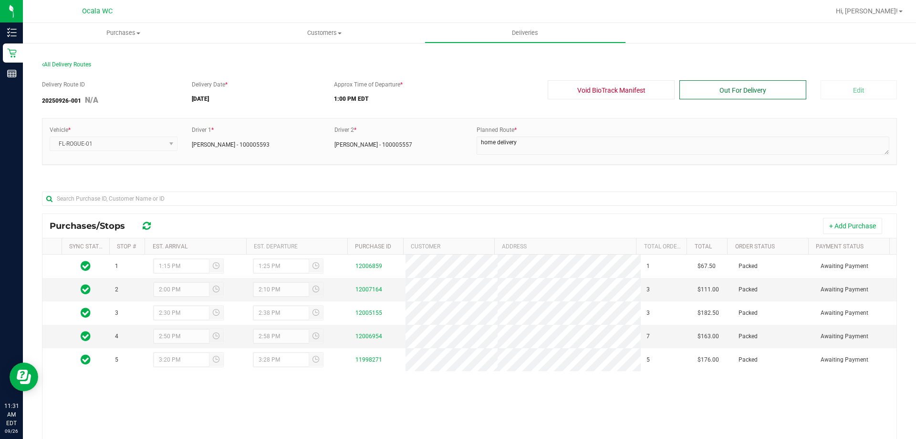
click at [709, 95] on button "Out For Delivery" at bounding box center [743, 89] width 127 height 19
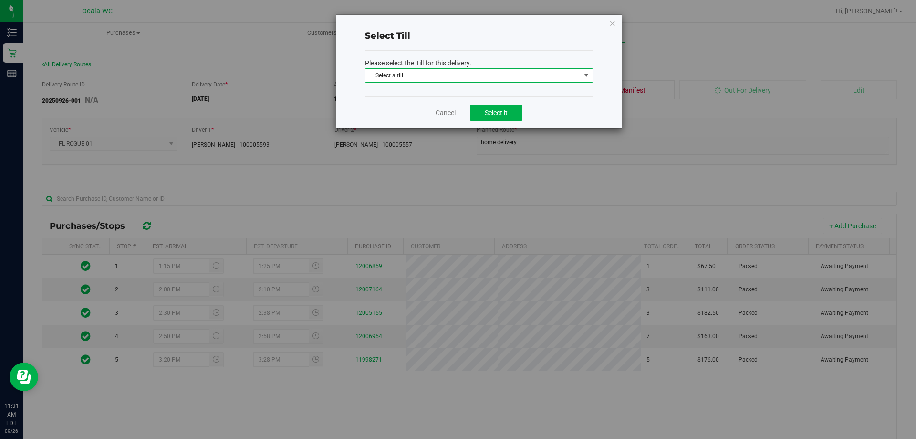
click at [516, 73] on span "Select a till" at bounding box center [473, 75] width 215 height 13
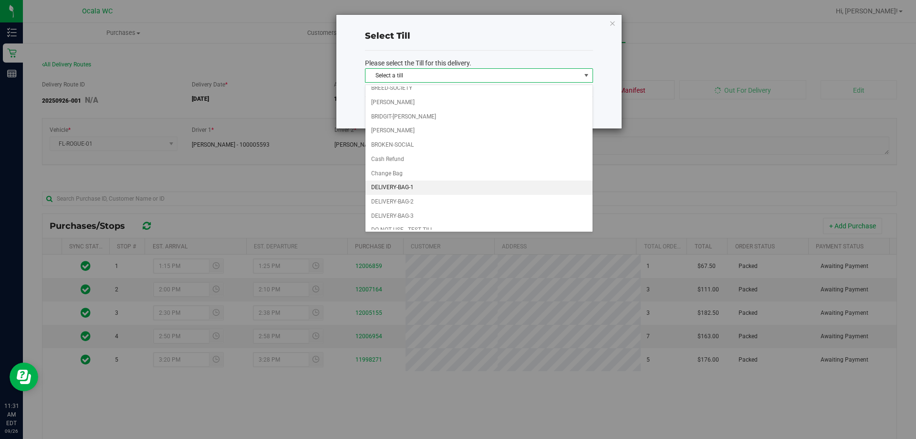
scroll to position [95, 0]
click at [416, 207] on li "Delivery Till 1" at bounding box center [479, 211] width 227 height 14
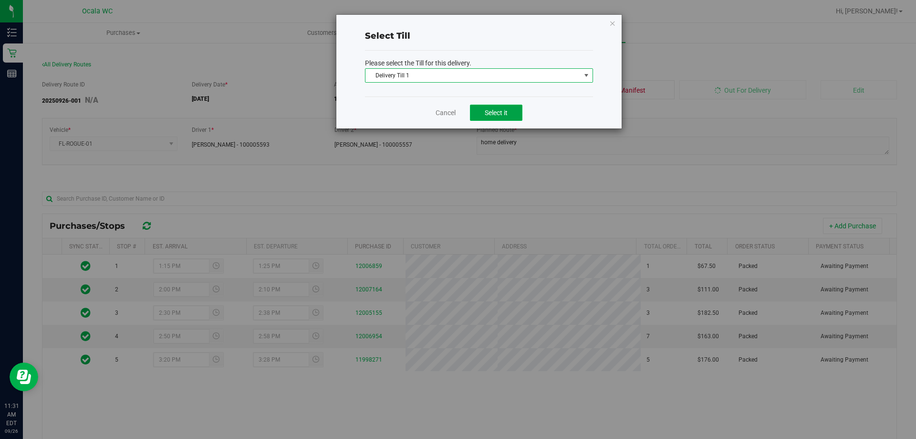
click at [488, 116] on button "Select it" at bounding box center [496, 113] width 52 height 16
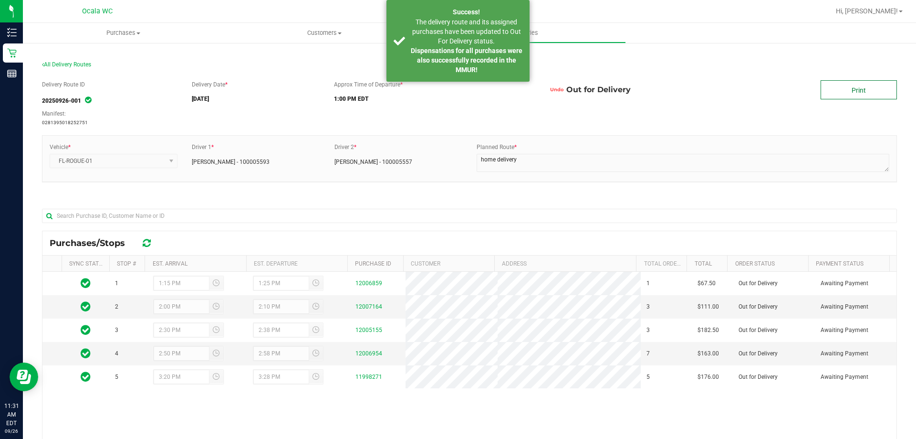
click at [835, 84] on link "Print" at bounding box center [859, 89] width 76 height 19
click at [470, 32] on span "The delivery route and its assigned purchases have been updated to Out For Deli…" at bounding box center [466, 31] width 109 height 27
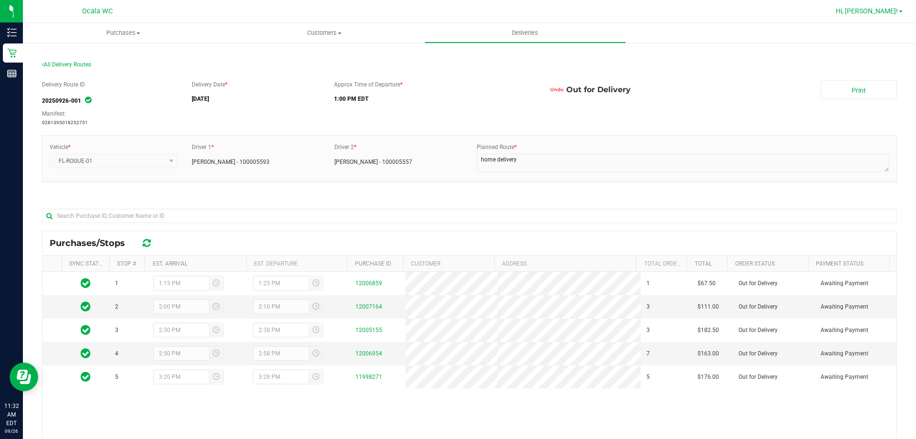
click at [882, 16] on link "Hi, [PERSON_NAME]!" at bounding box center [869, 11] width 74 height 10
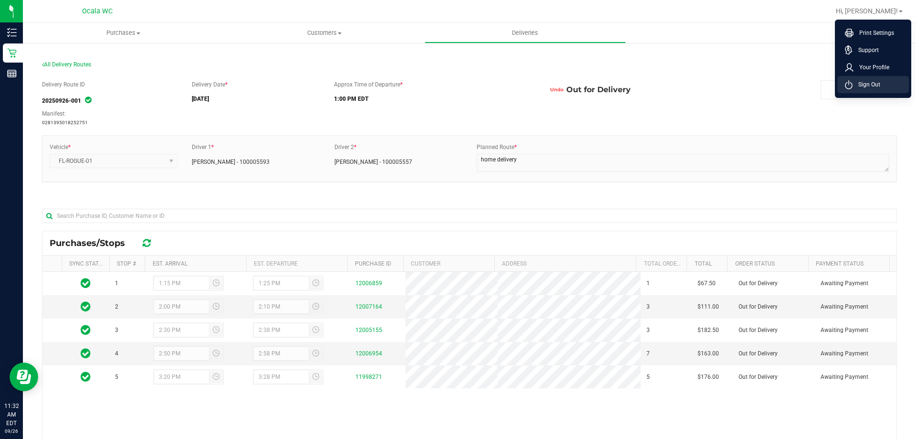
click at [869, 80] on span "Sign Out" at bounding box center [867, 85] width 28 height 10
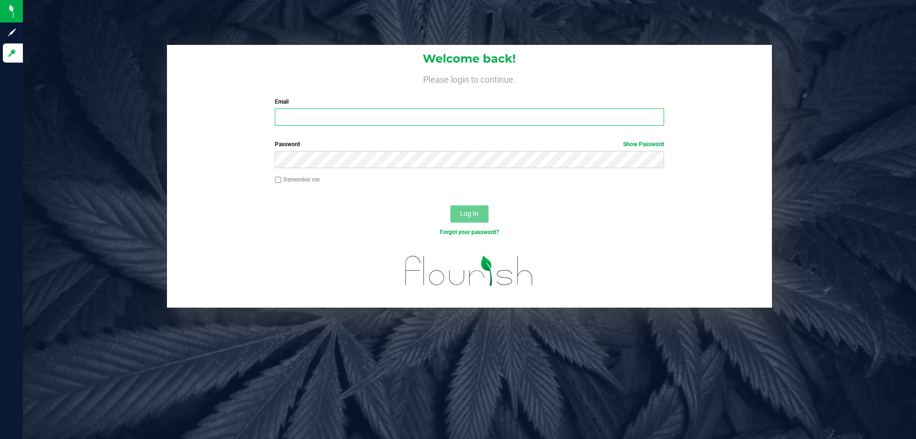
click at [410, 114] on input "Email" at bounding box center [469, 116] width 389 height 17
type input "[EMAIL_ADDRESS][DOMAIN_NAME]"
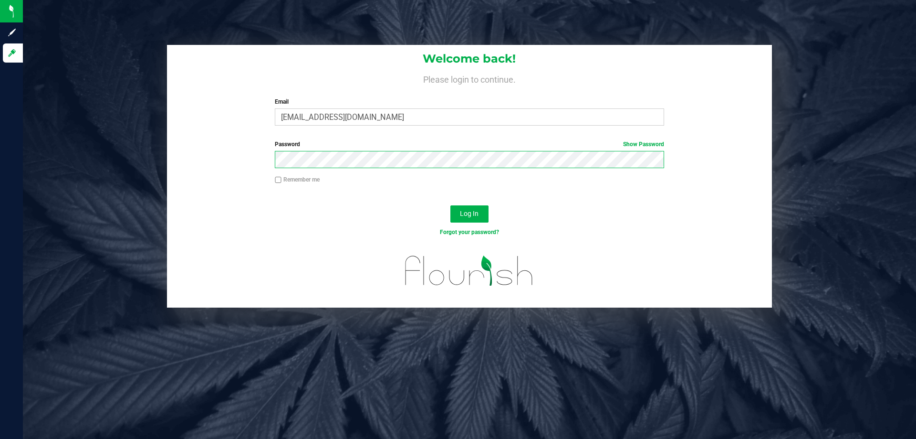
click at [451, 205] on button "Log In" at bounding box center [470, 213] width 38 height 17
